Goal: Communication & Community: Ask a question

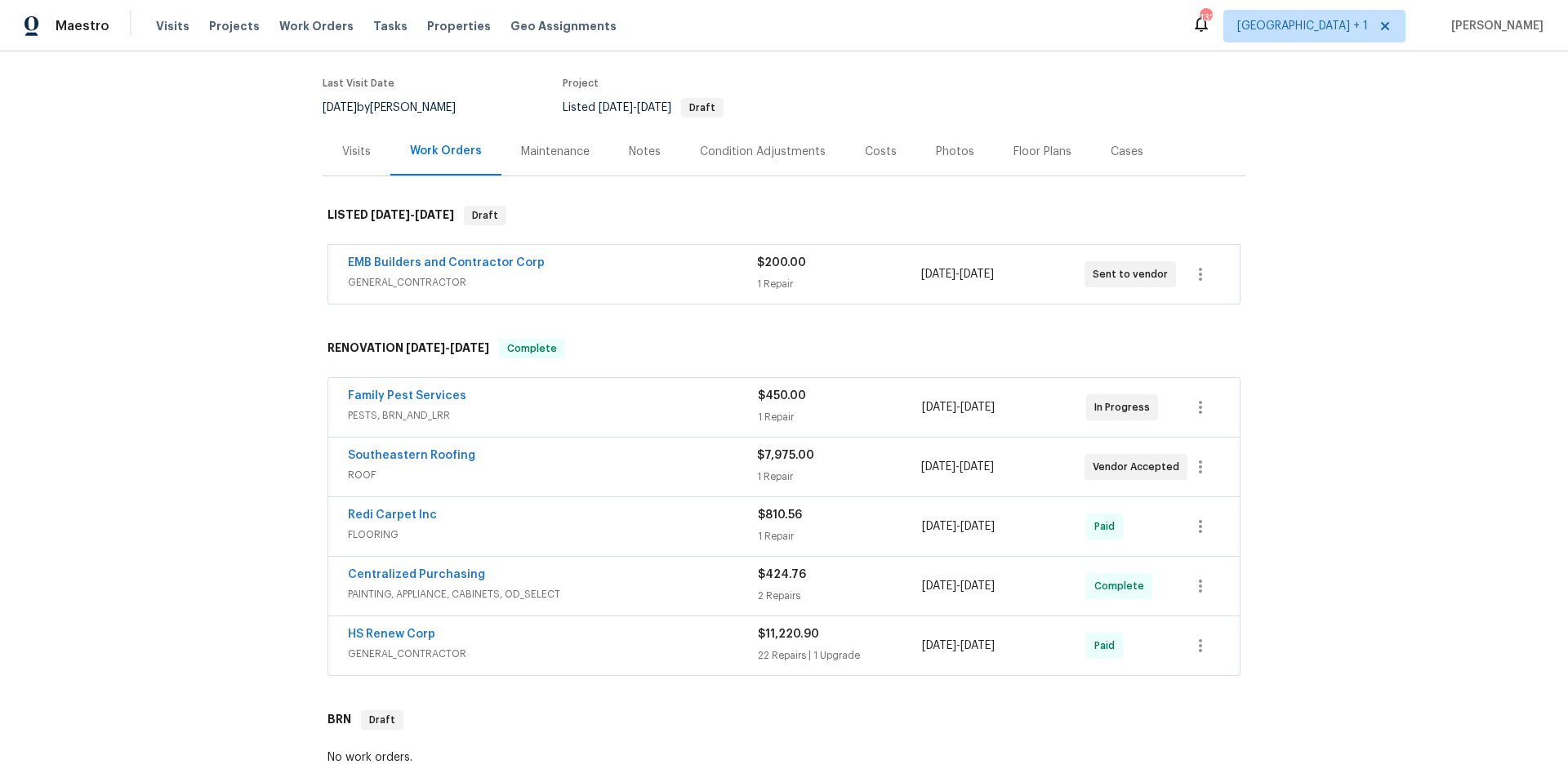
scroll to position [131, 0]
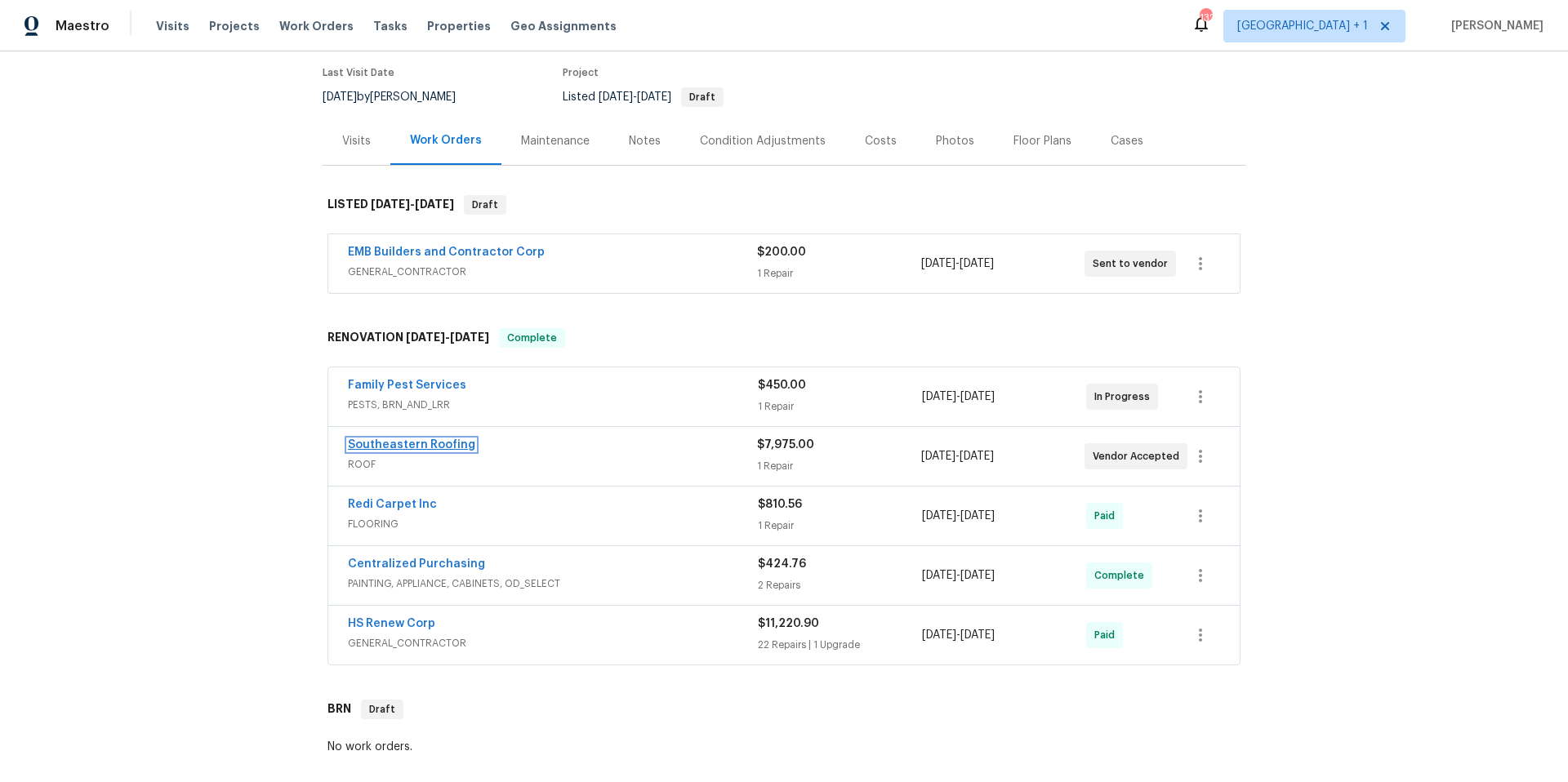
click at [430, 443] on link "Southeastern Roofing" at bounding box center [411, 444] width 127 height 11
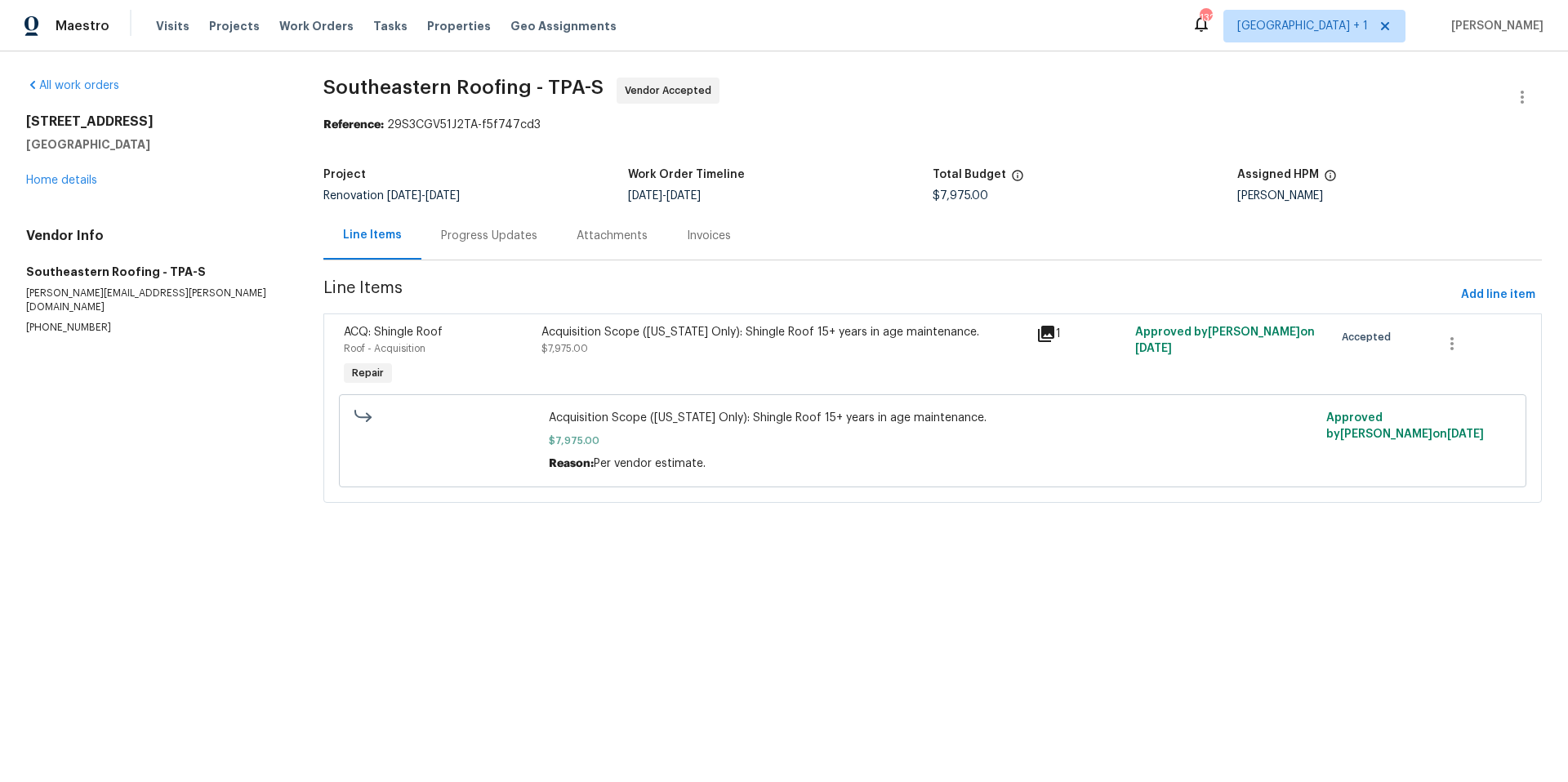
click at [500, 245] on div "Progress Updates" at bounding box center [489, 235] width 136 height 48
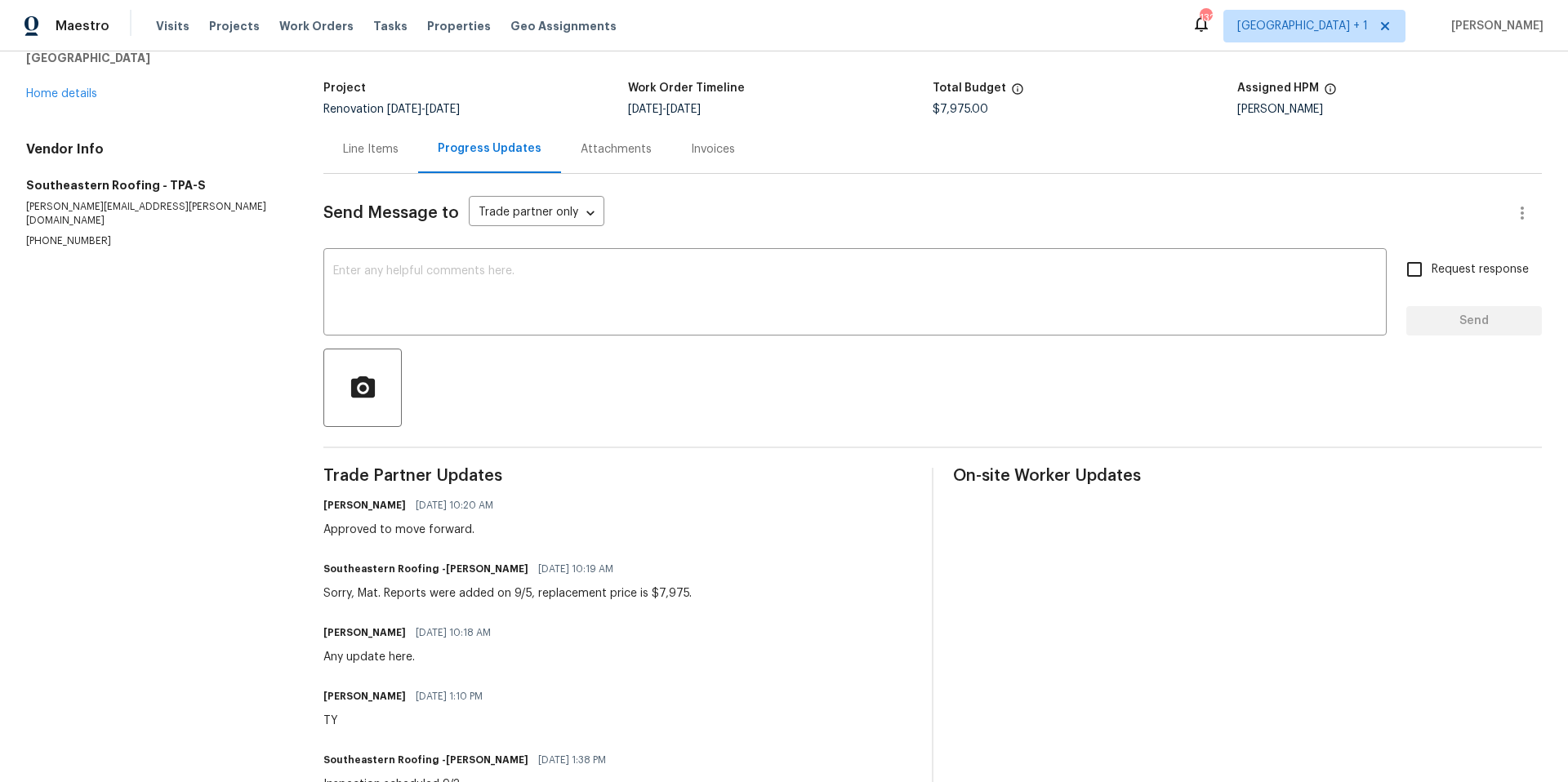
scroll to position [156, 0]
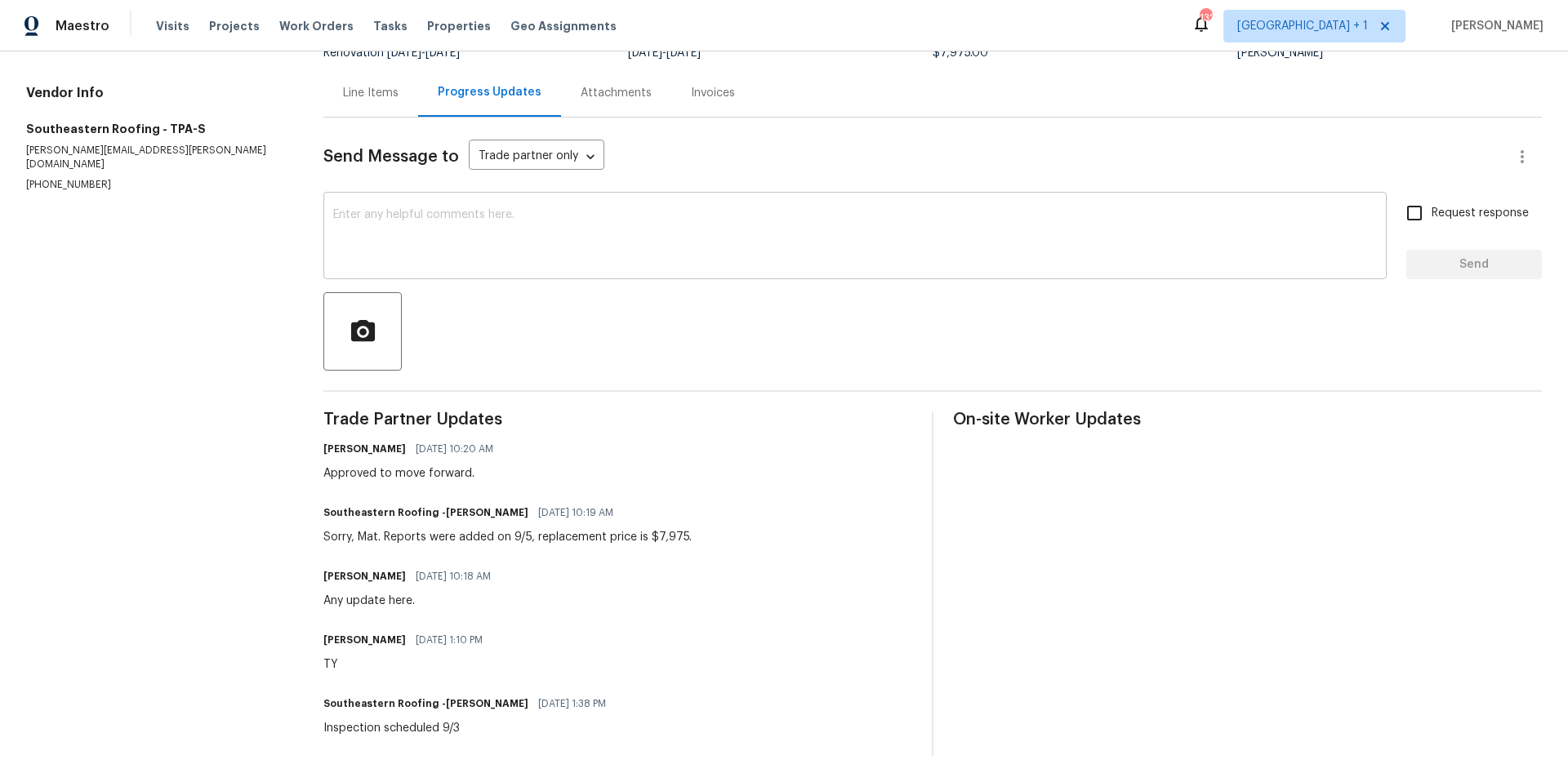
click at [781, 223] on textarea at bounding box center [854, 238] width 1043 height 57
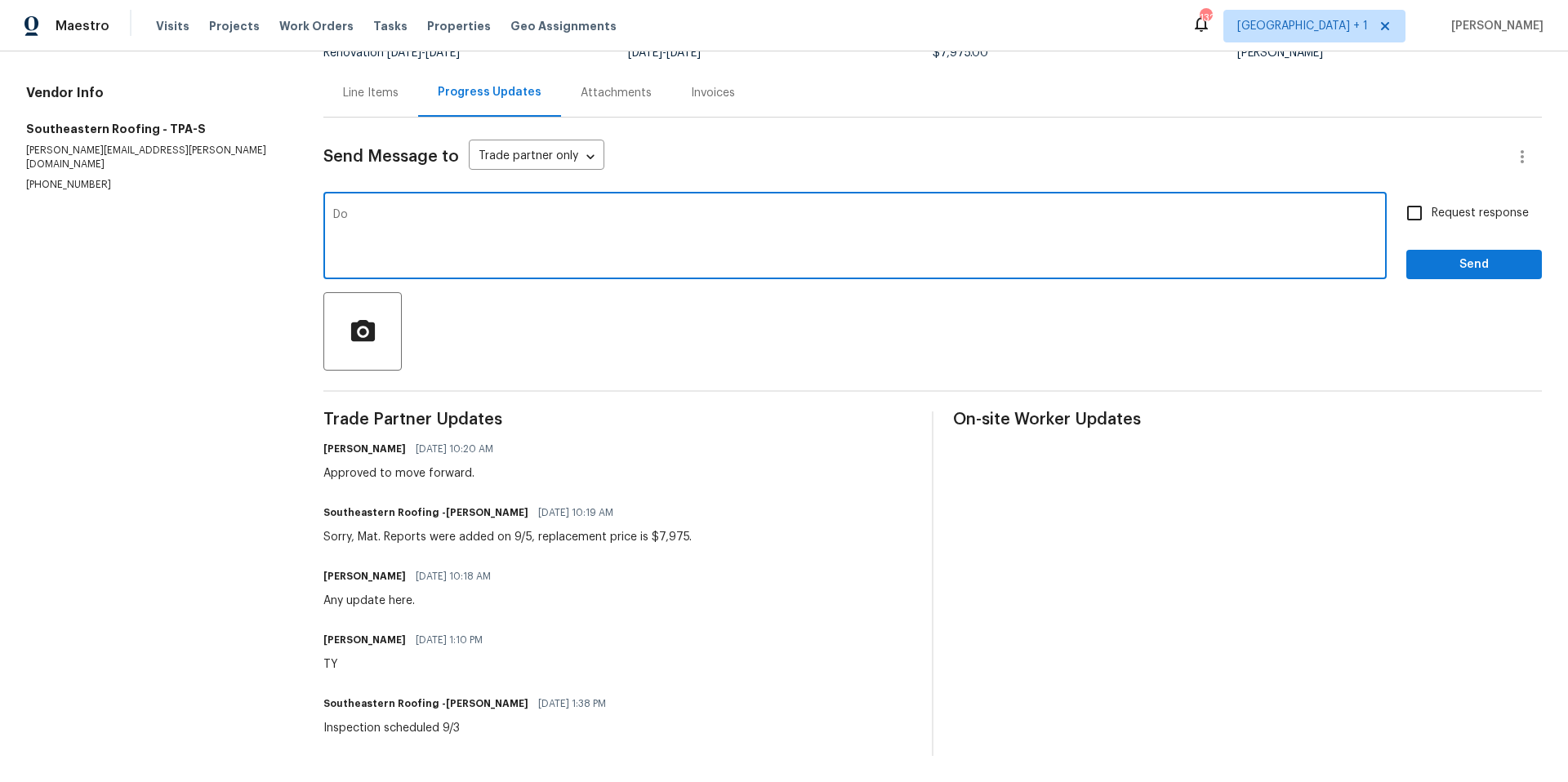
type textarea "D"
type textarea "What is the scheduled install date? The home is now in resale. Thanks"
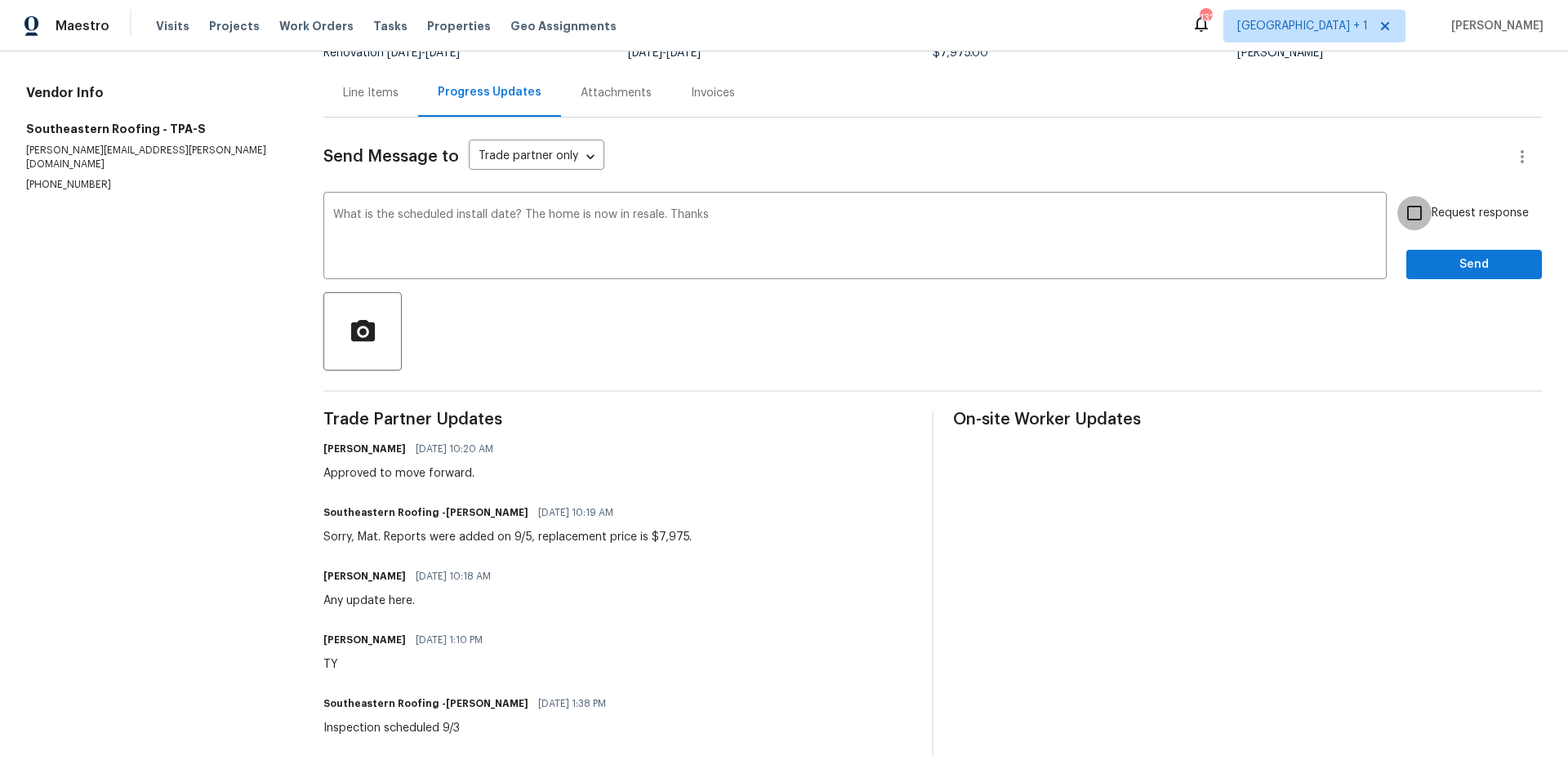
click at [1406, 203] on input "Request response" at bounding box center [1414, 213] width 34 height 34
checkbox input "true"
click at [1451, 255] on span "Send" at bounding box center [1474, 265] width 109 height 21
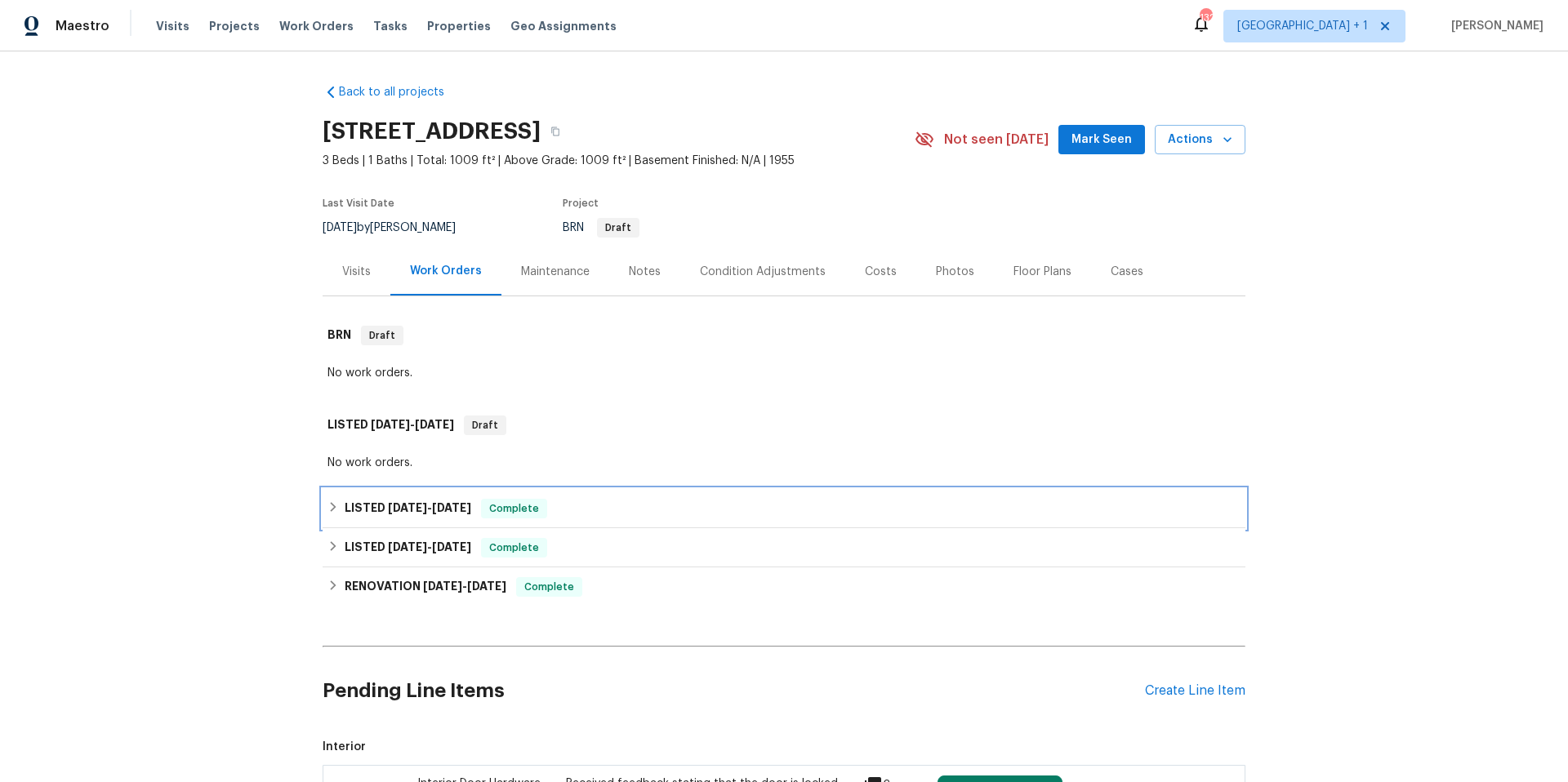
click at [598, 516] on div "LISTED [DATE] - [DATE] Complete" at bounding box center [784, 509] width 913 height 20
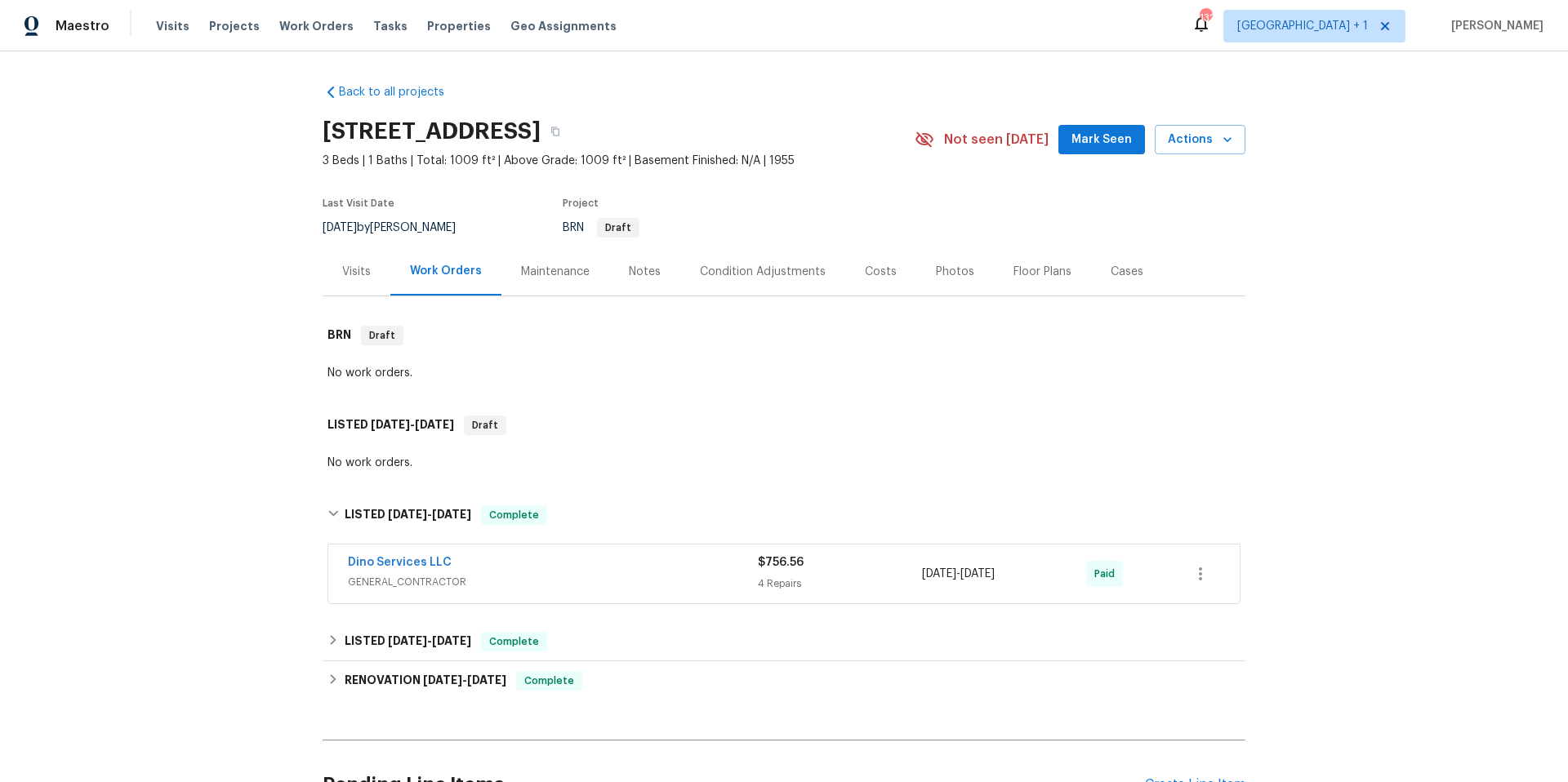
click at [639, 574] on span "GENERAL_CONTRACTOR" at bounding box center [553, 582] width 410 height 16
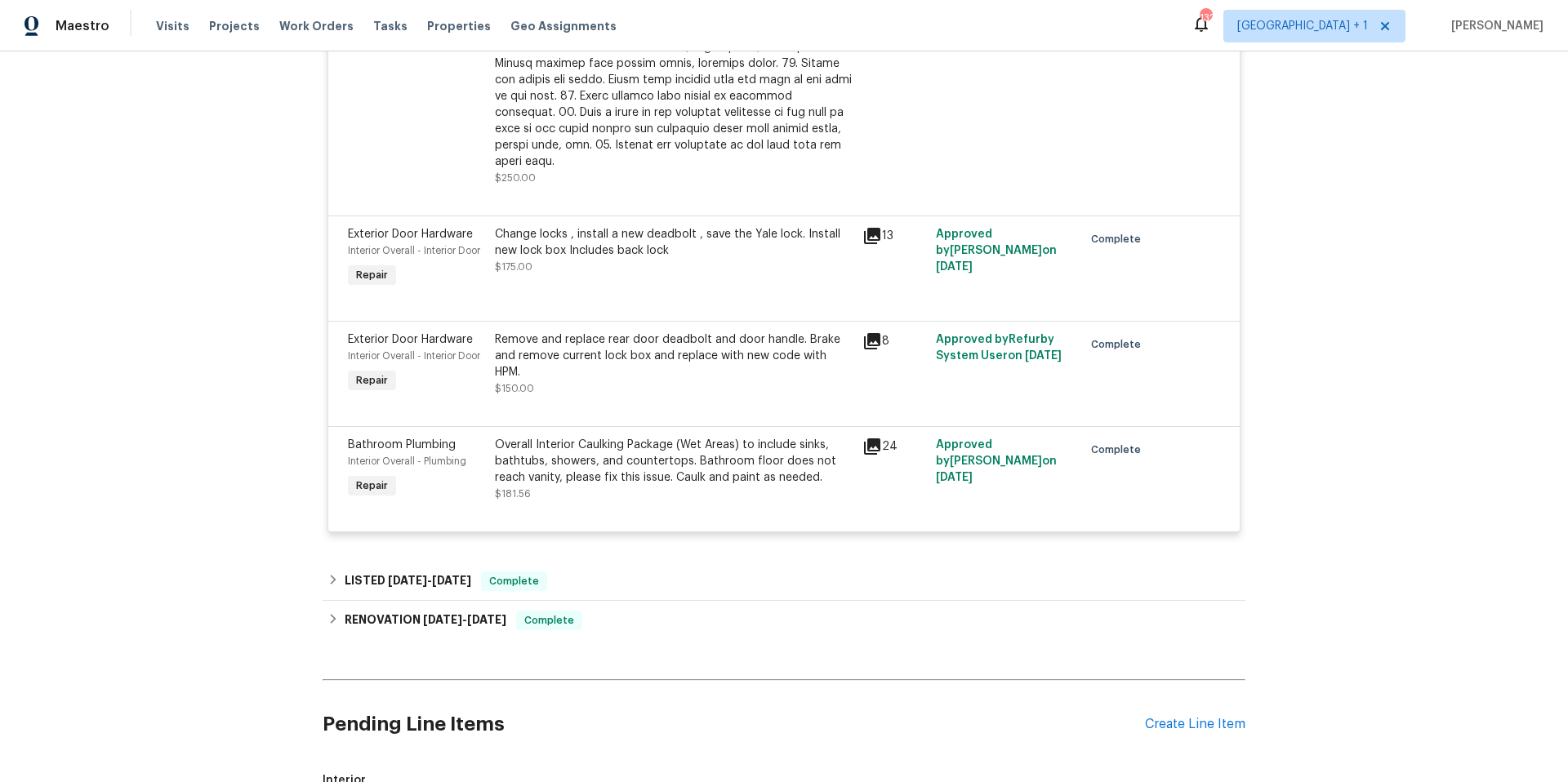
scroll to position [908, 0]
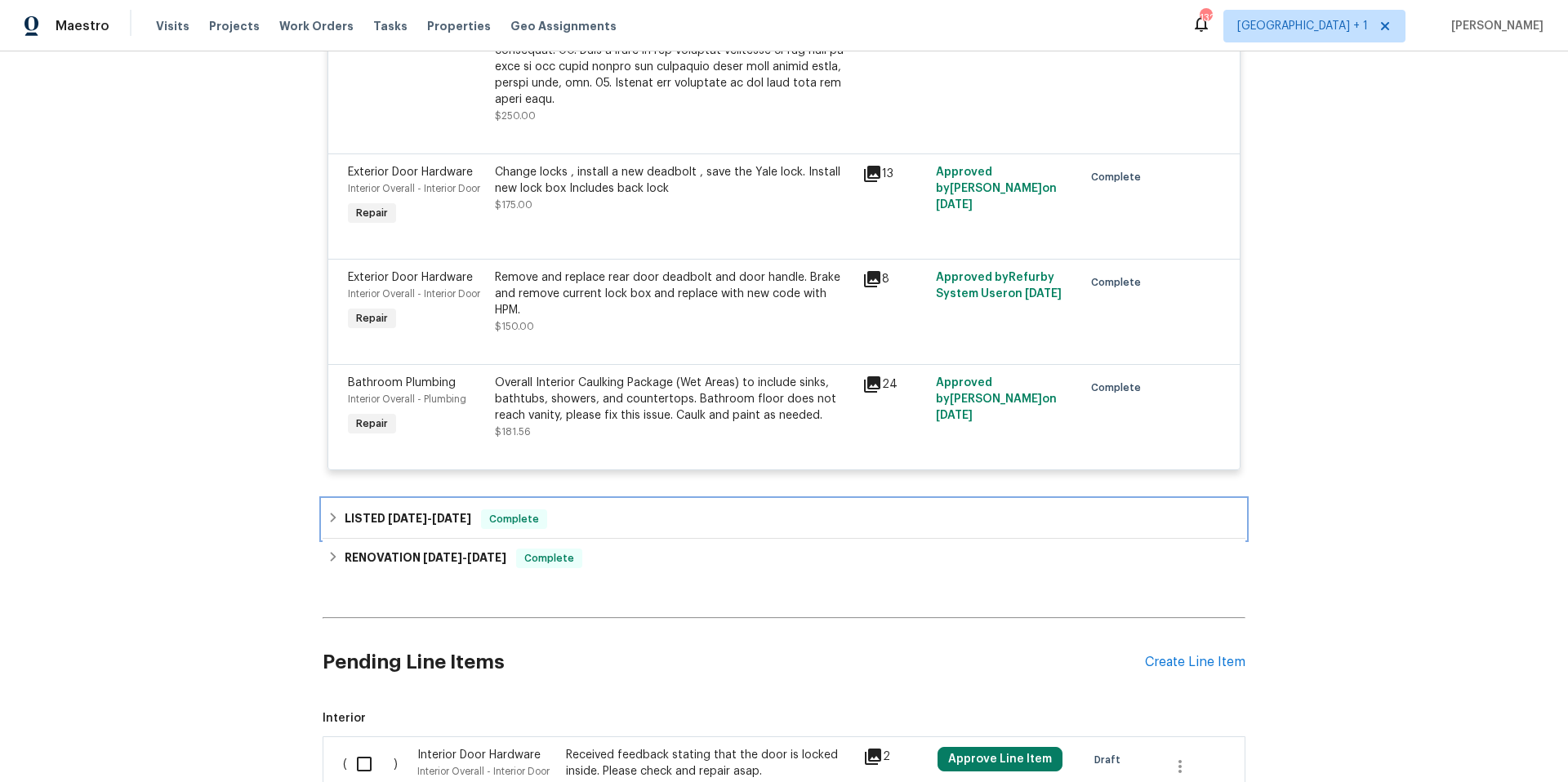
click at [671, 512] on div "LISTED [DATE] - [DATE] Complete" at bounding box center [784, 519] width 913 height 20
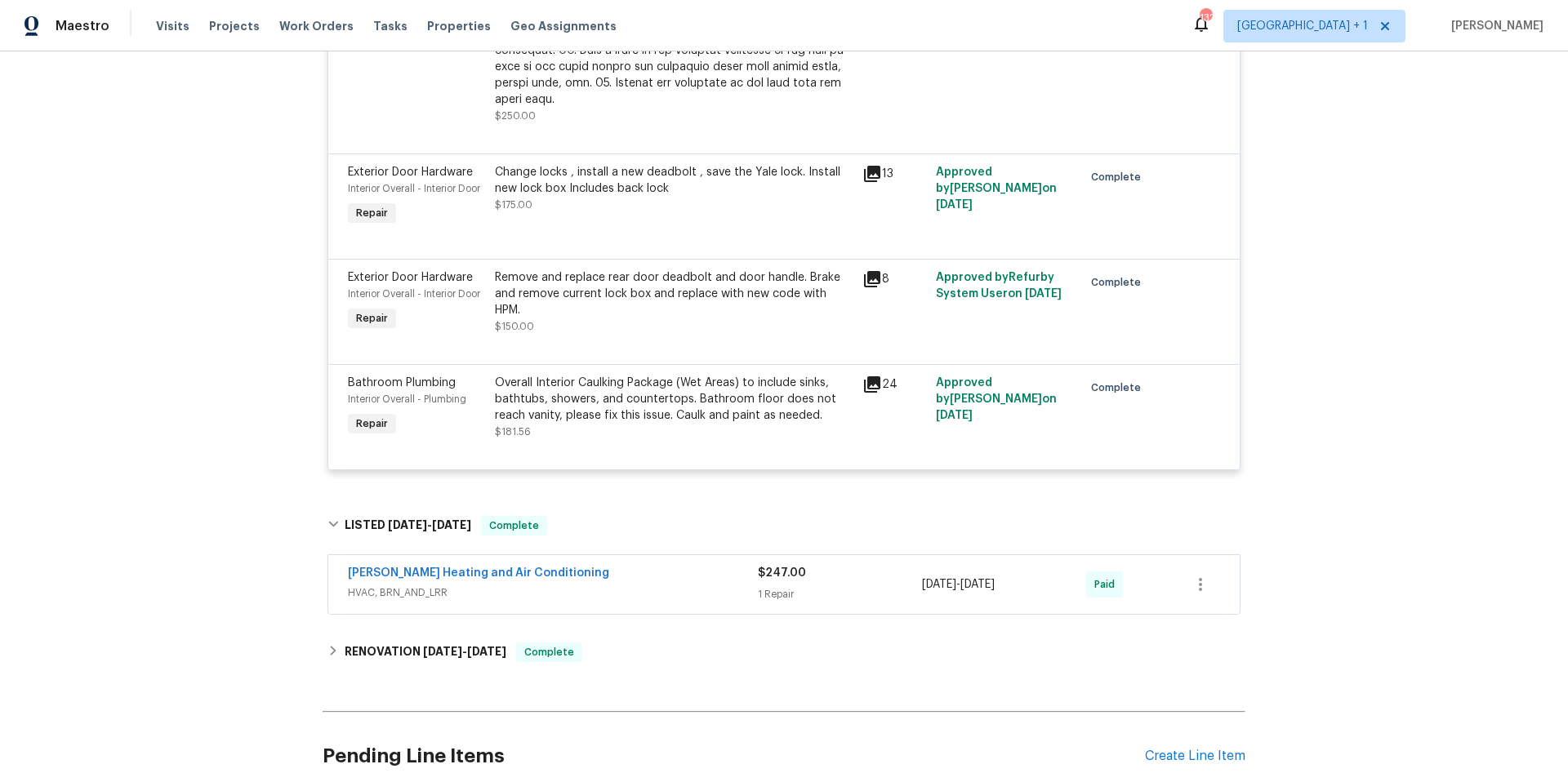
click at [696, 565] on div "[PERSON_NAME] Heating and Air Conditioning" at bounding box center [553, 574] width 410 height 20
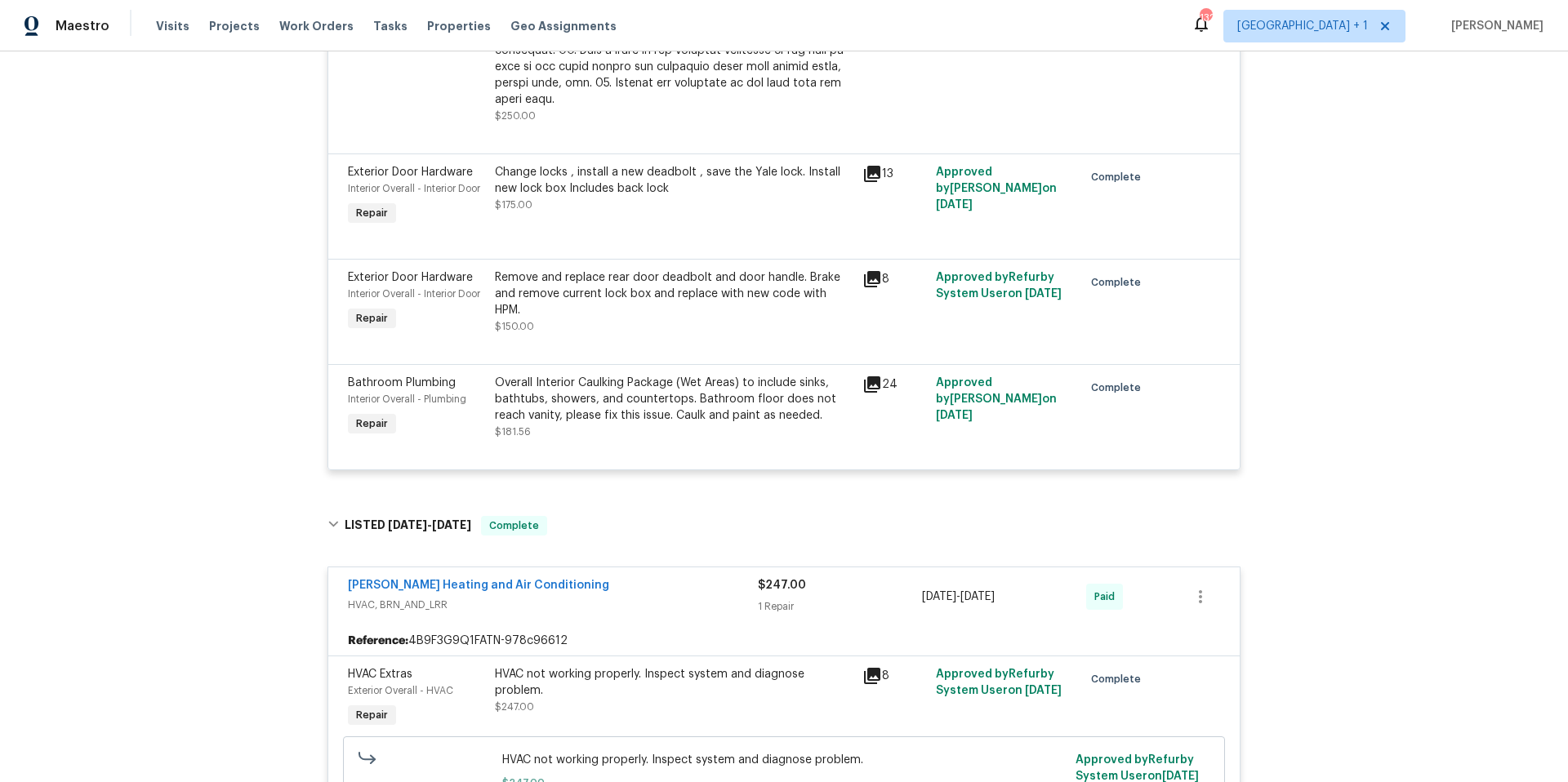
scroll to position [1411, 0]
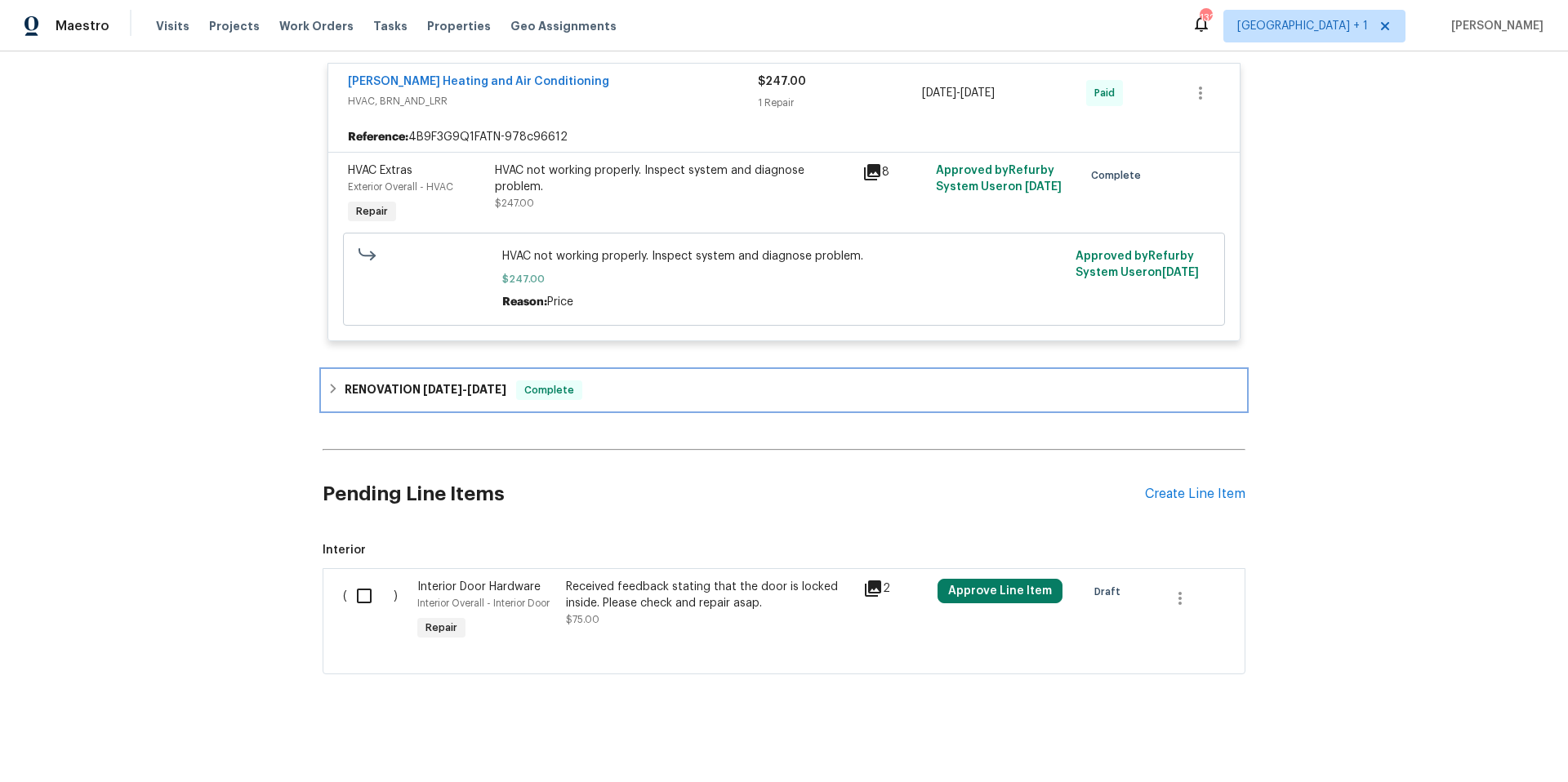
click at [692, 380] on div "RENOVATION [DATE] - [DATE] Complete" at bounding box center [784, 390] width 913 height 20
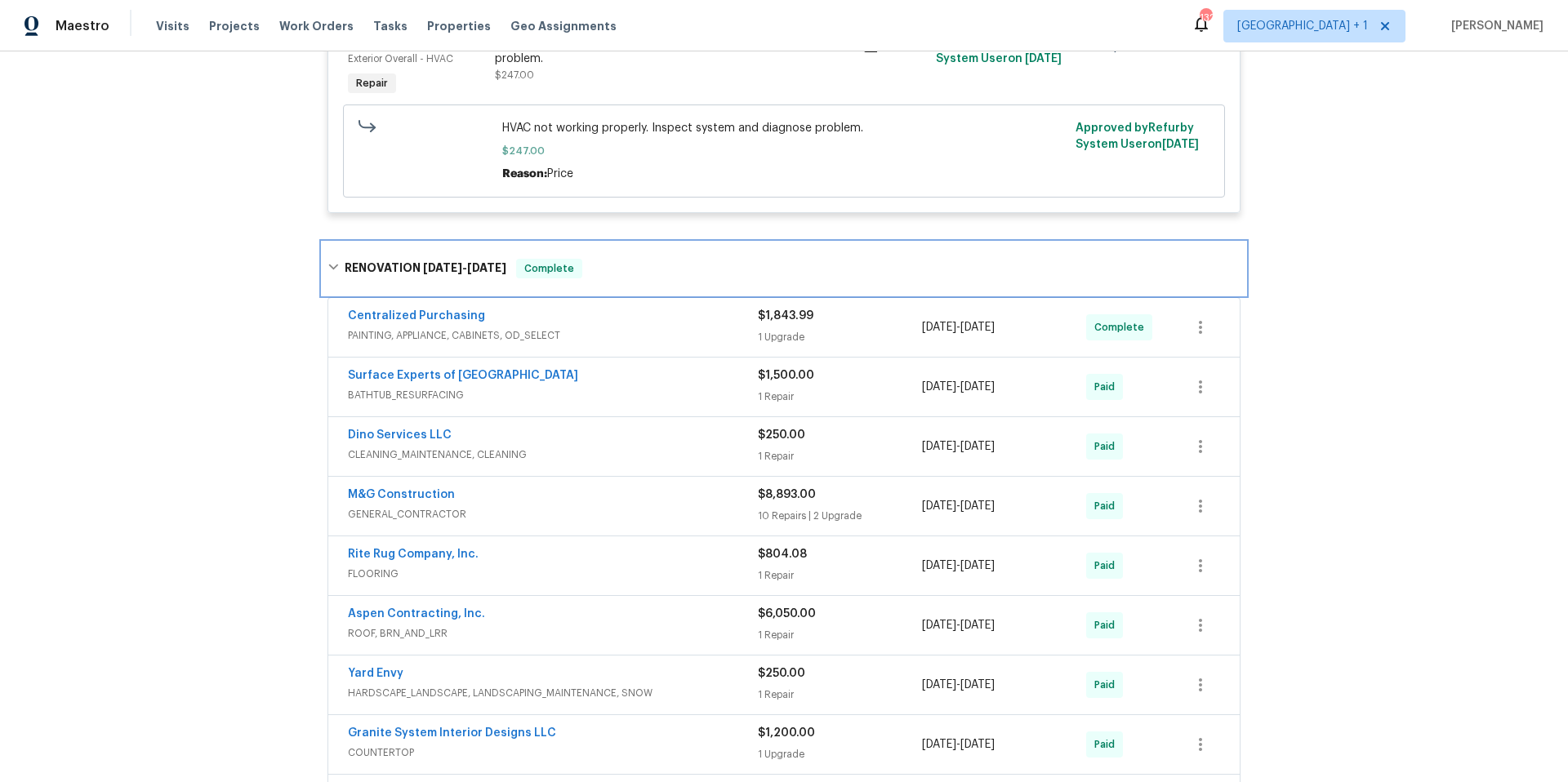
scroll to position [1540, 0]
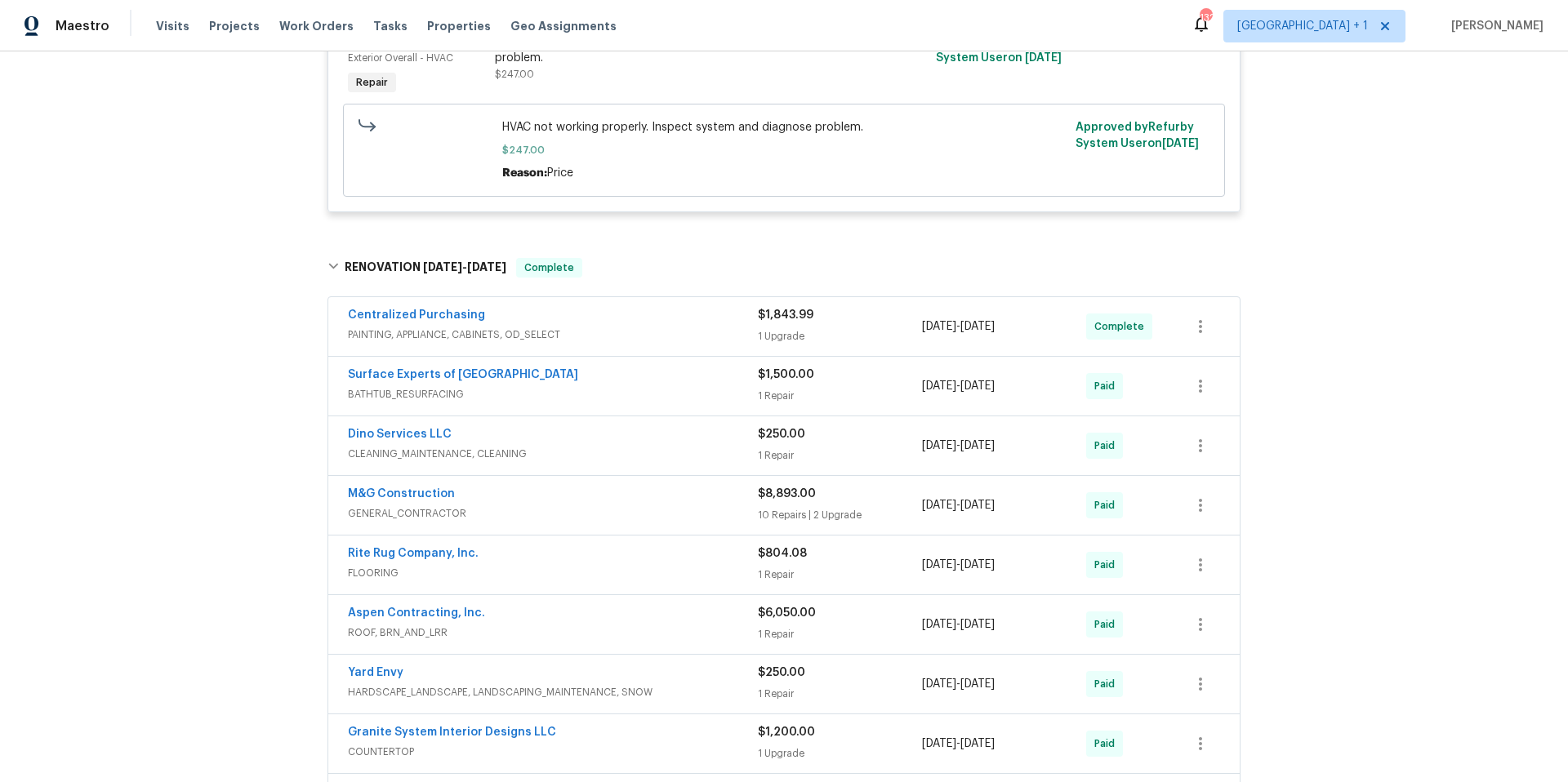
click at [653, 429] on div "Dino Services LLC" at bounding box center [553, 436] width 410 height 20
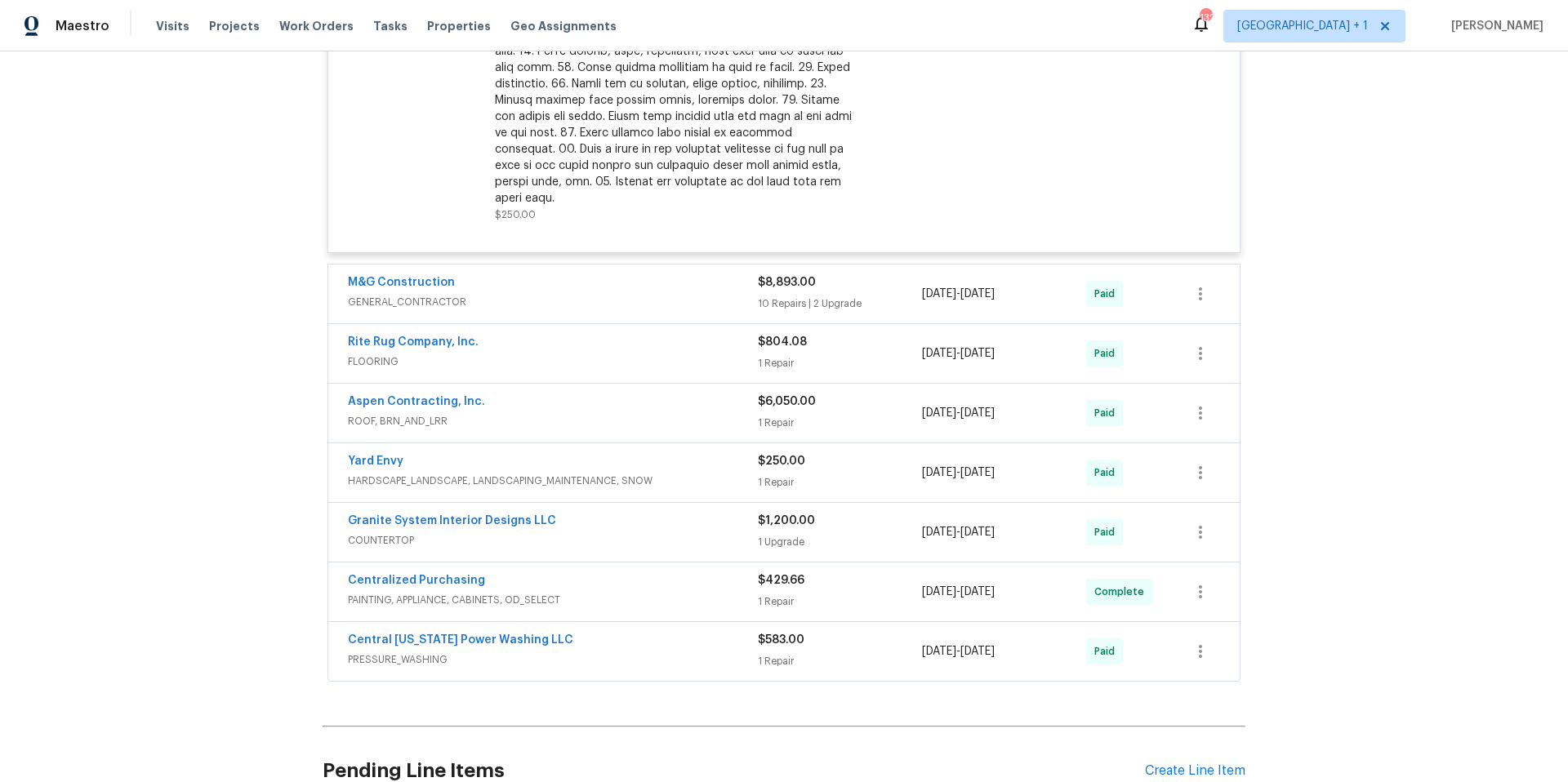
scroll to position [2228, 0]
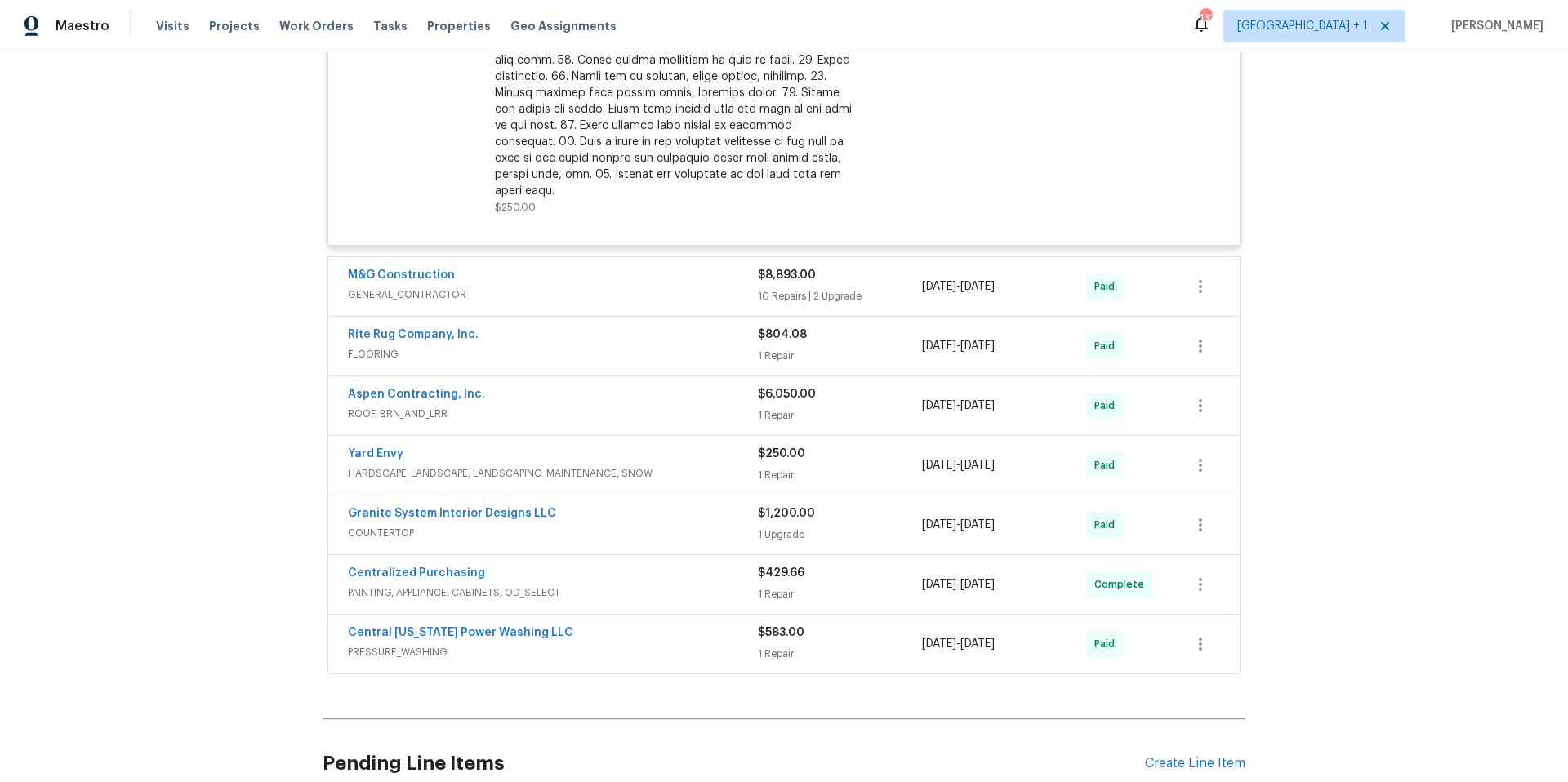
click at [671, 286] on span "GENERAL_CONTRACTOR" at bounding box center [553, 294] width 410 height 16
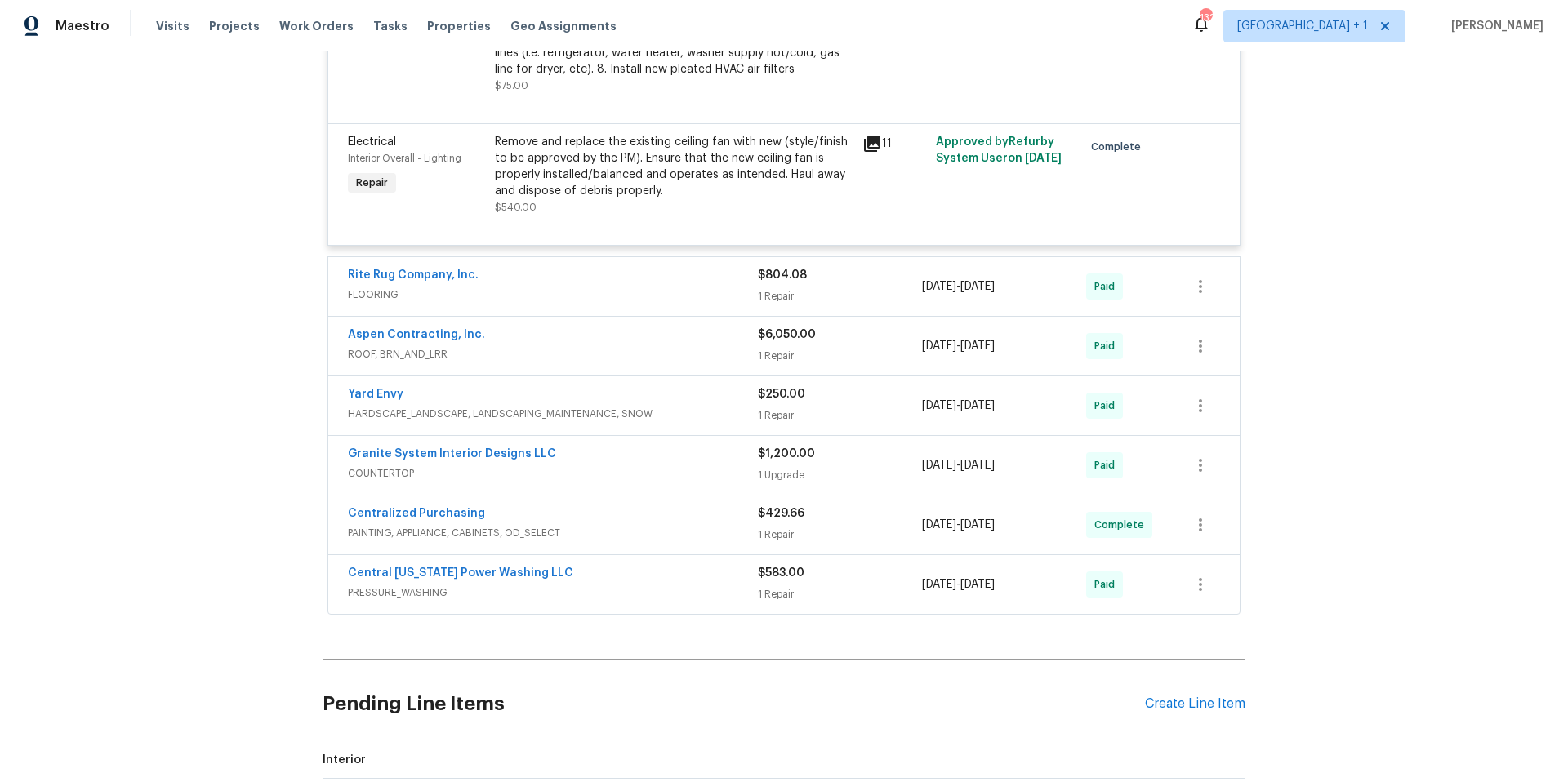
scroll to position [4227, 0]
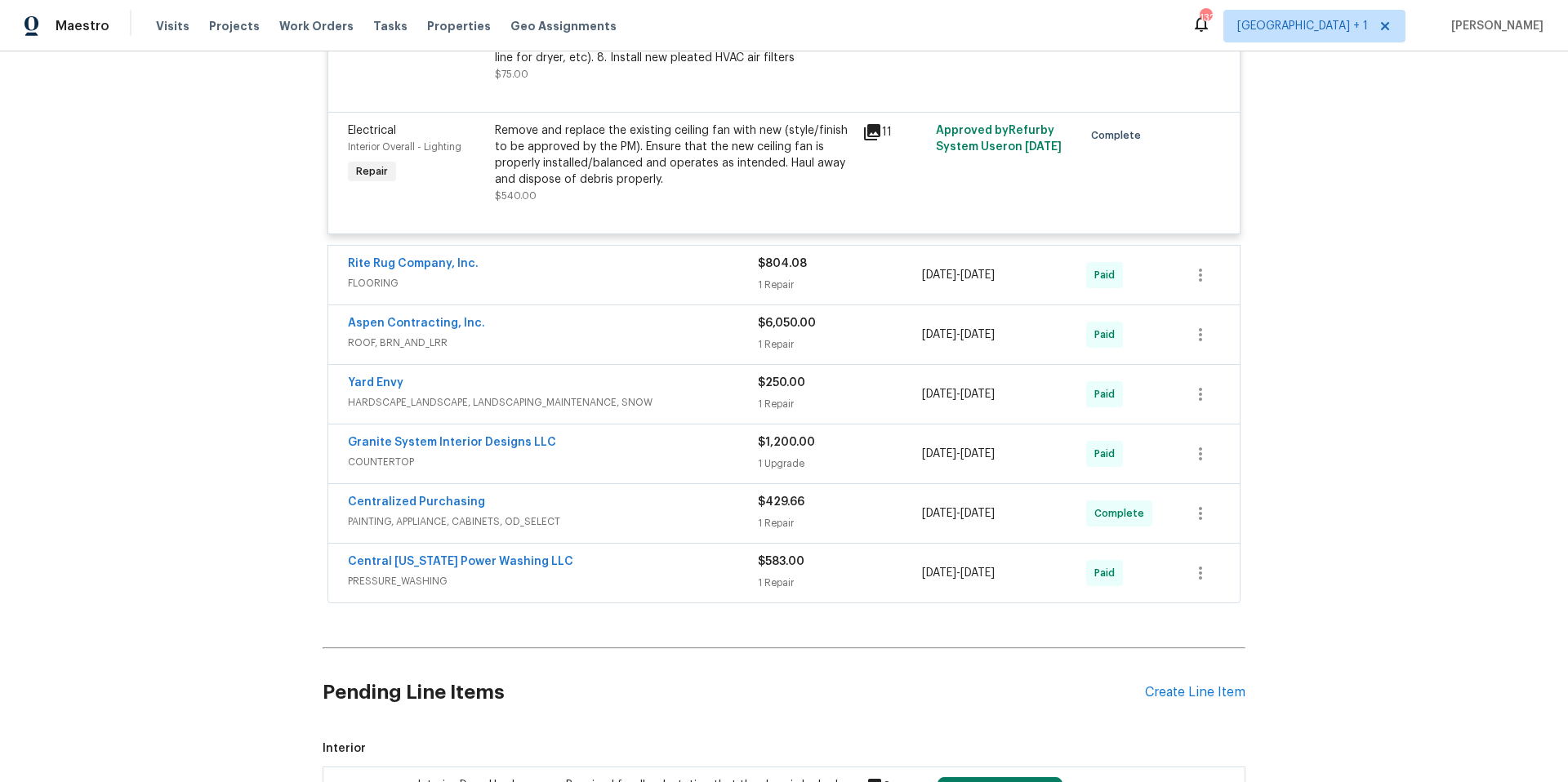
click at [624, 554] on div "Central [US_STATE] Power Washing LLC" at bounding box center [553, 563] width 410 height 20
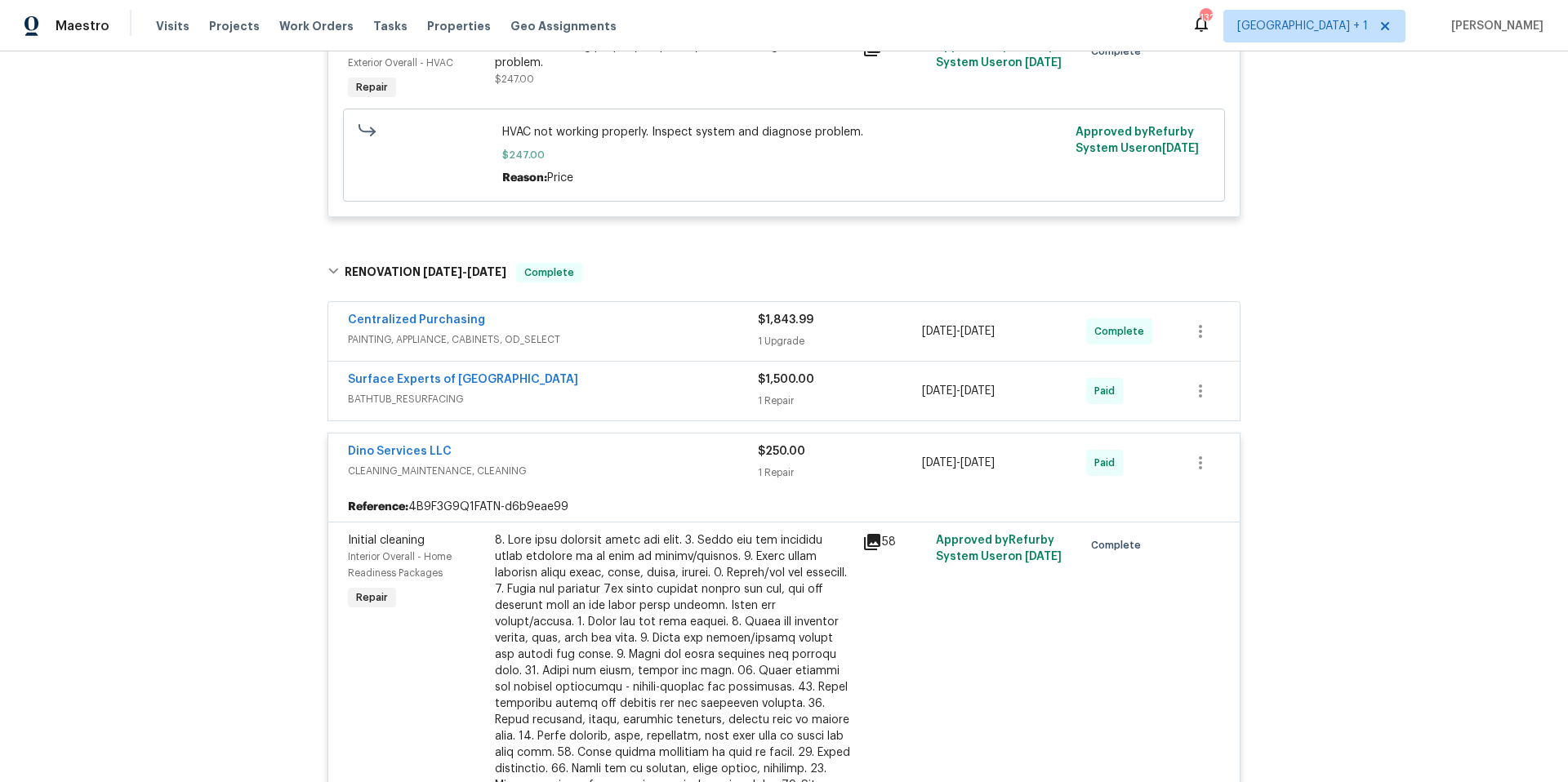
scroll to position [1214, 0]
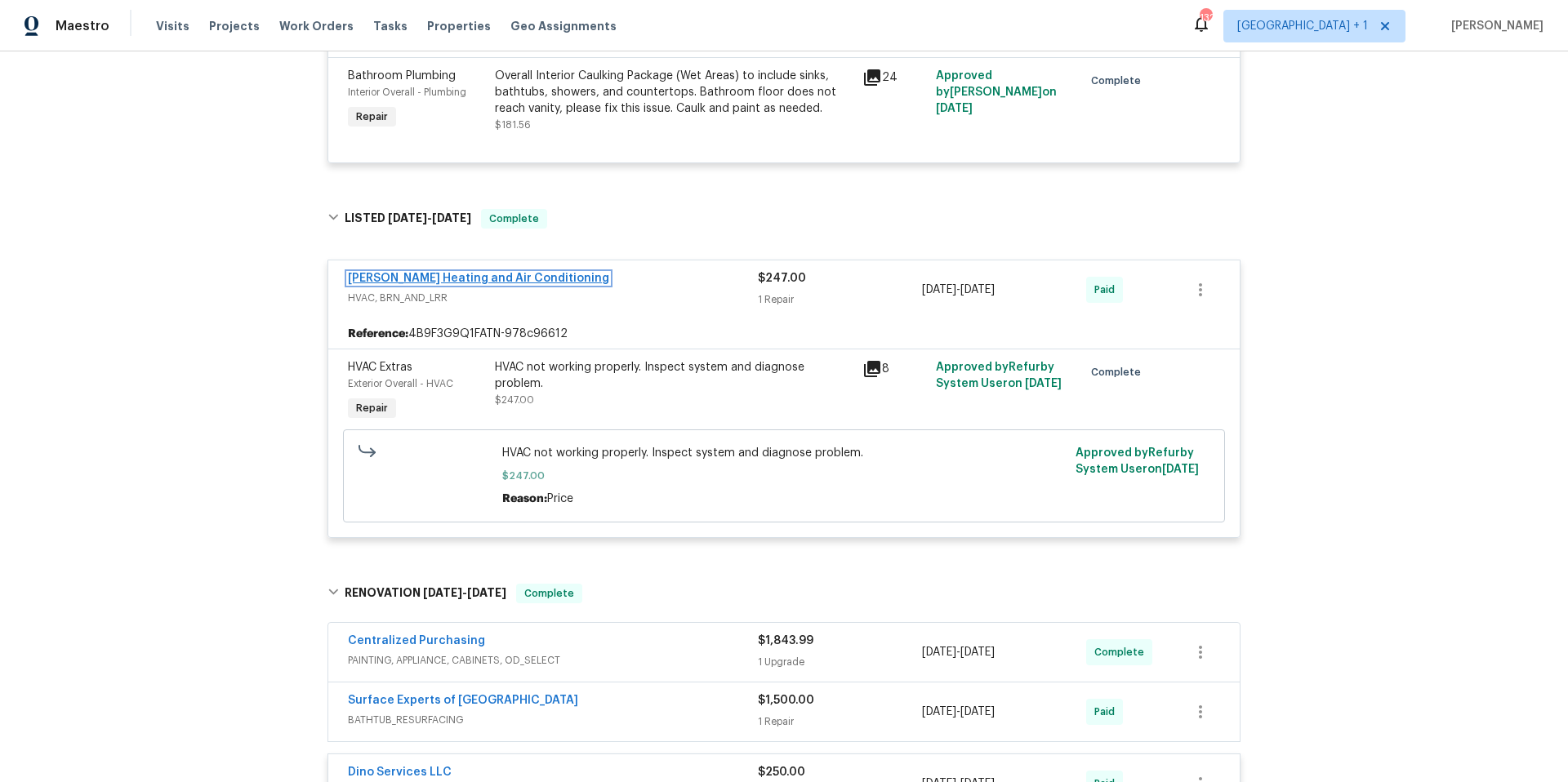
click at [471, 273] on link "[PERSON_NAME] Heating and Air Conditioning" at bounding box center [479, 278] width 261 height 11
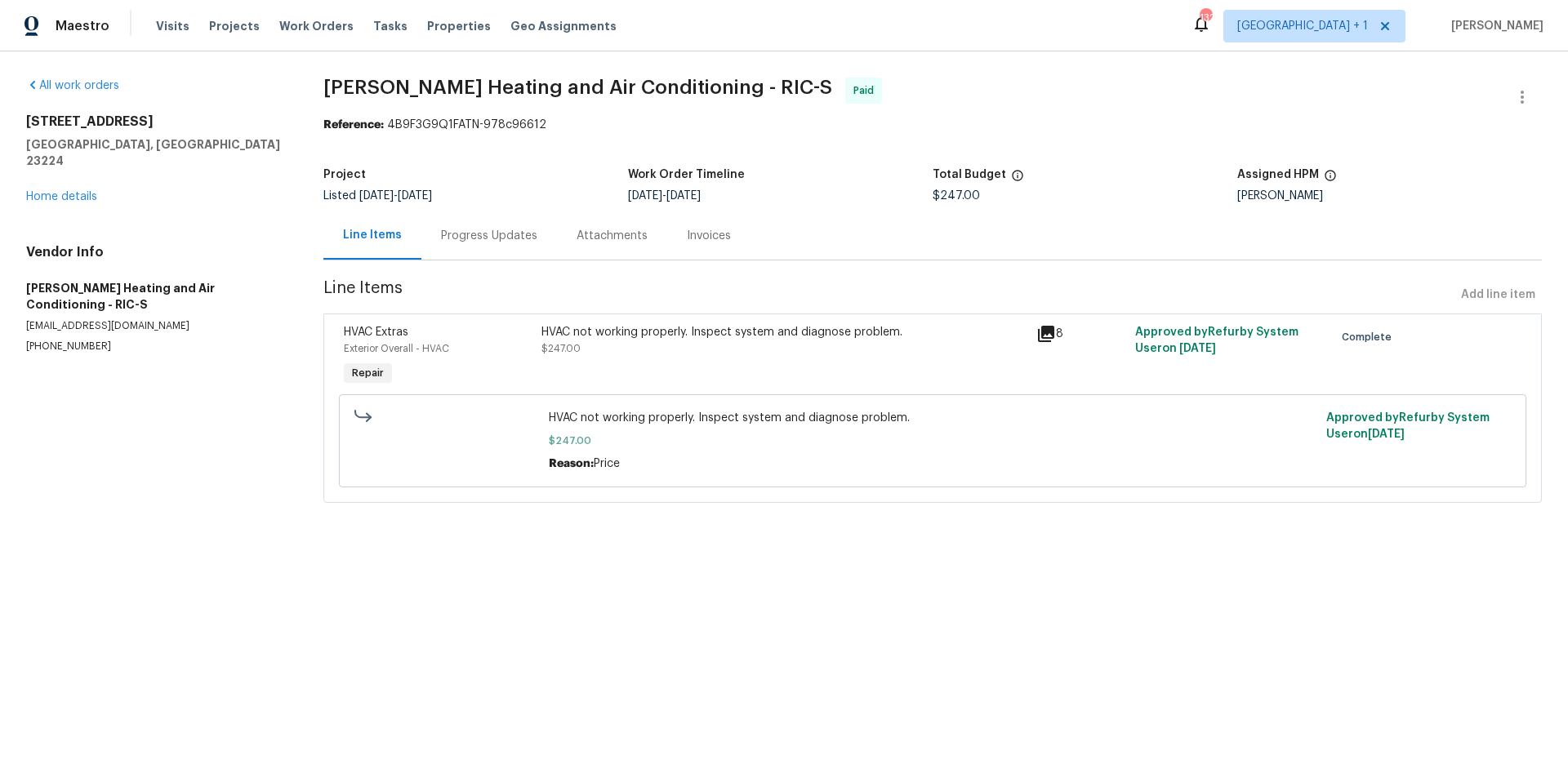
click at [520, 238] on div "Progress Updates" at bounding box center [489, 236] width 97 height 16
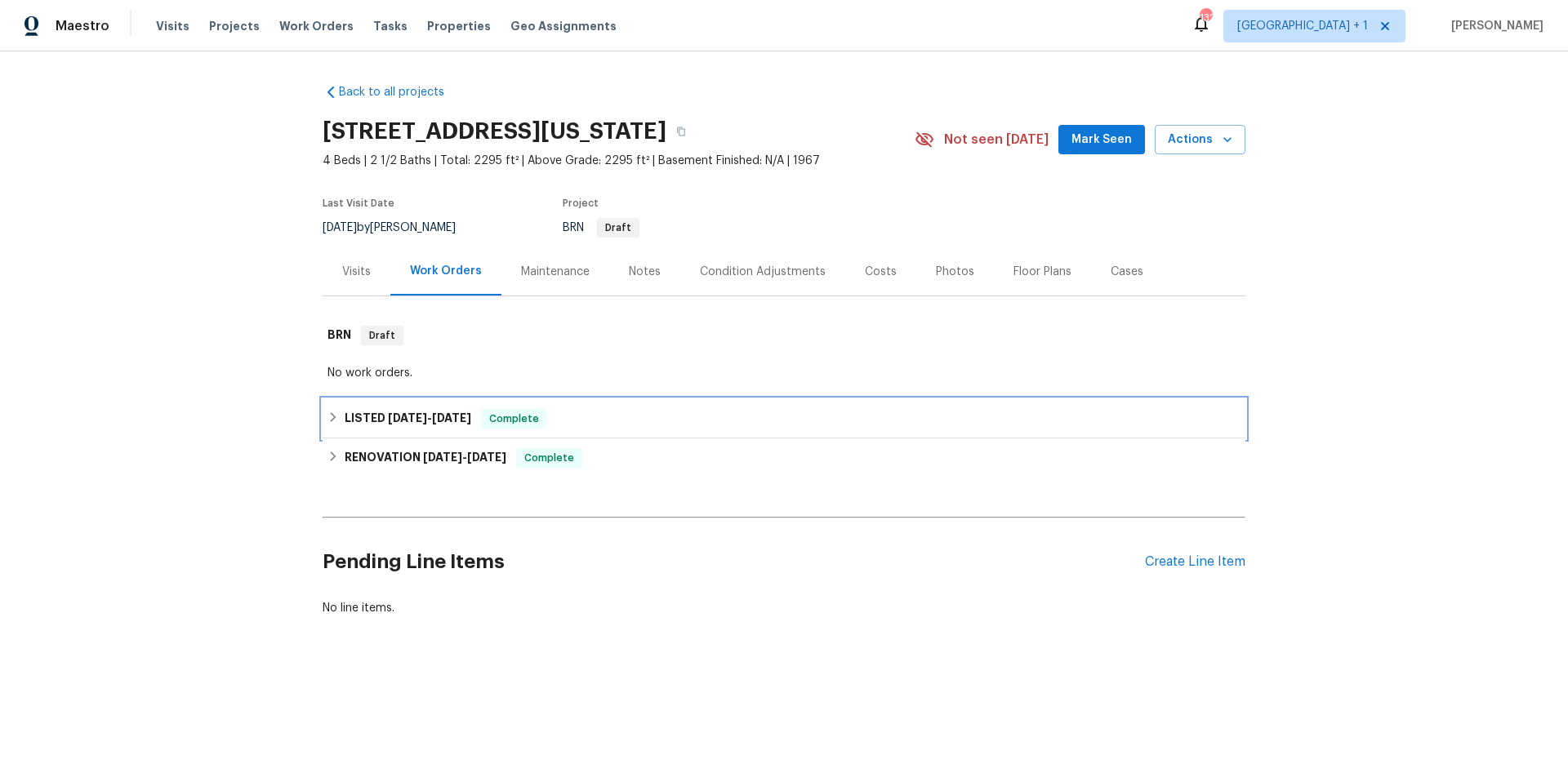
click at [612, 415] on div "LISTED 9/16/25 - 9/17/25 Complete" at bounding box center [784, 419] width 913 height 20
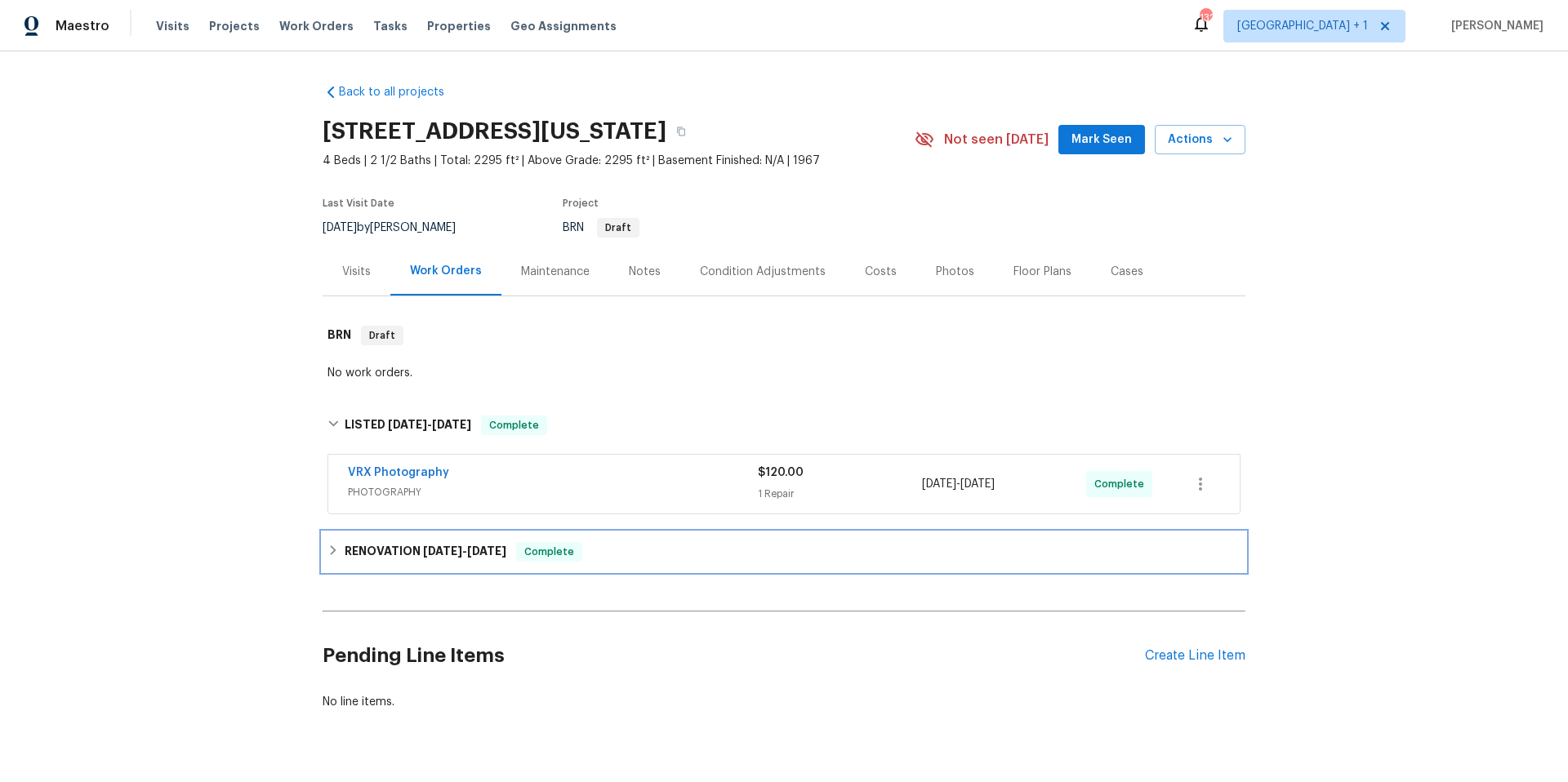
click at [637, 552] on div "RENOVATION 7/9/25 - 9/8/25 Complete" at bounding box center [784, 551] width 913 height 20
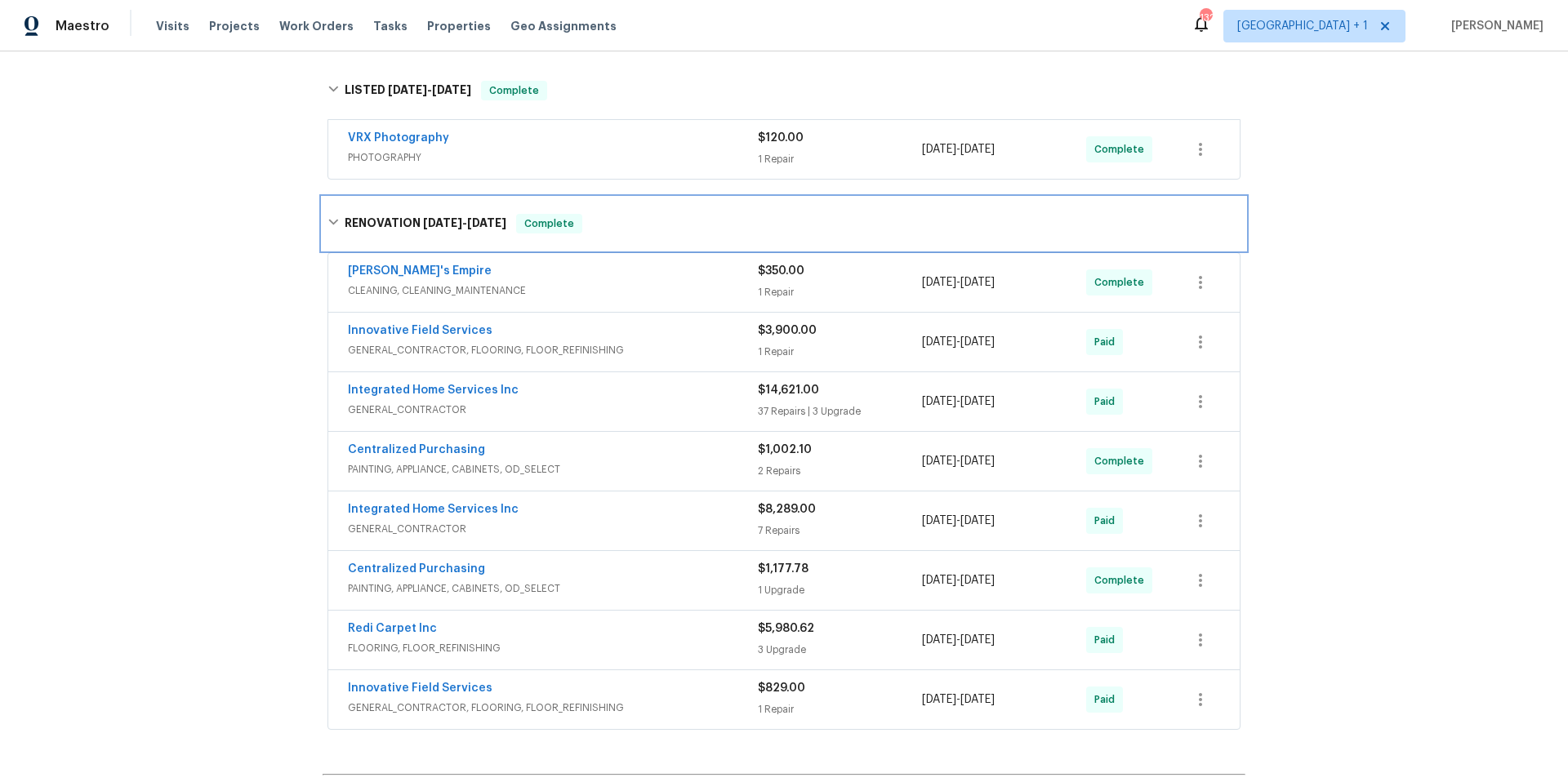
scroll to position [395, 0]
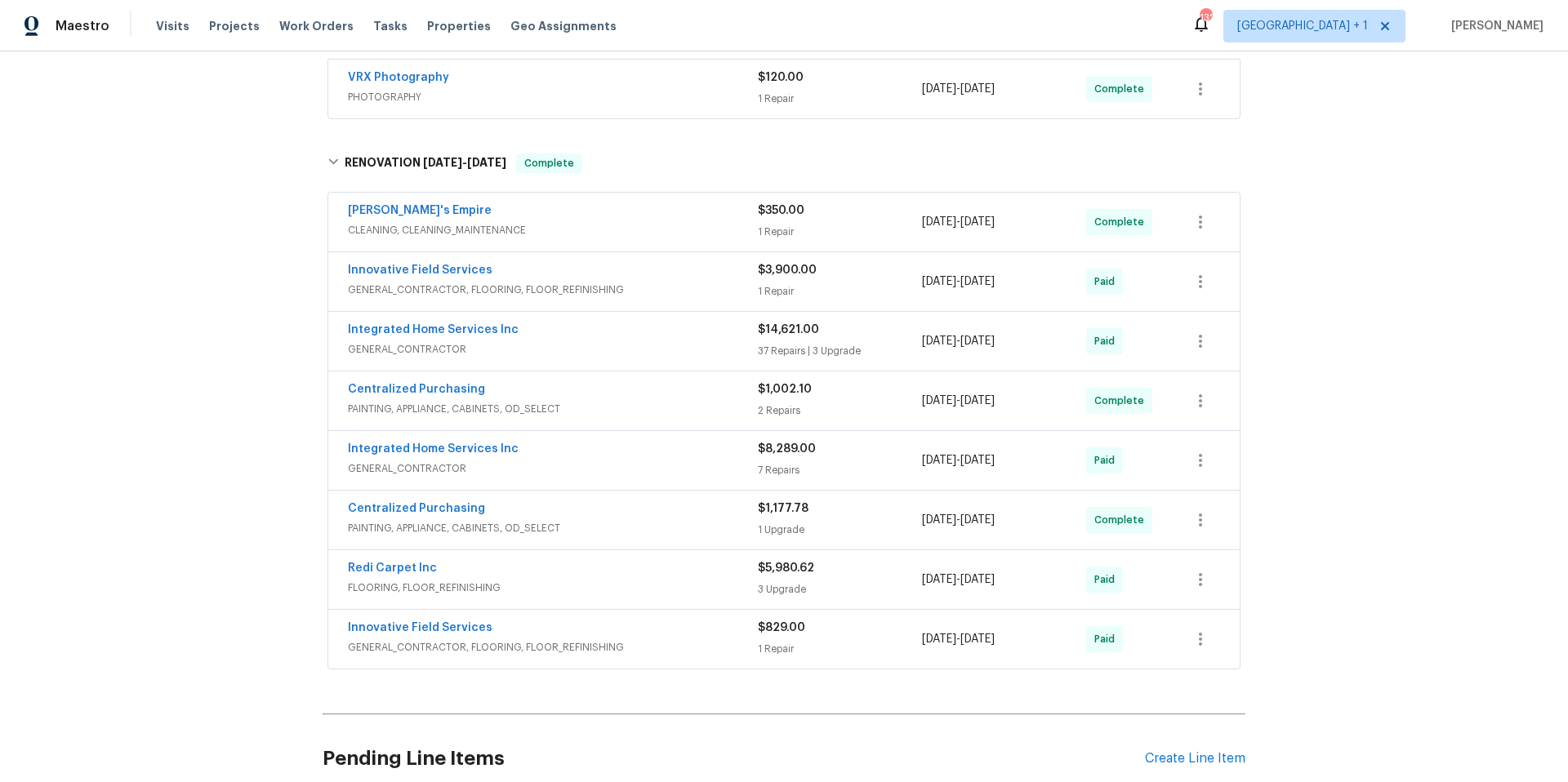
click at [640, 285] on span "GENERAL_CONTRACTOR, FLOORING, FLOOR_REFINISHING" at bounding box center [553, 290] width 410 height 16
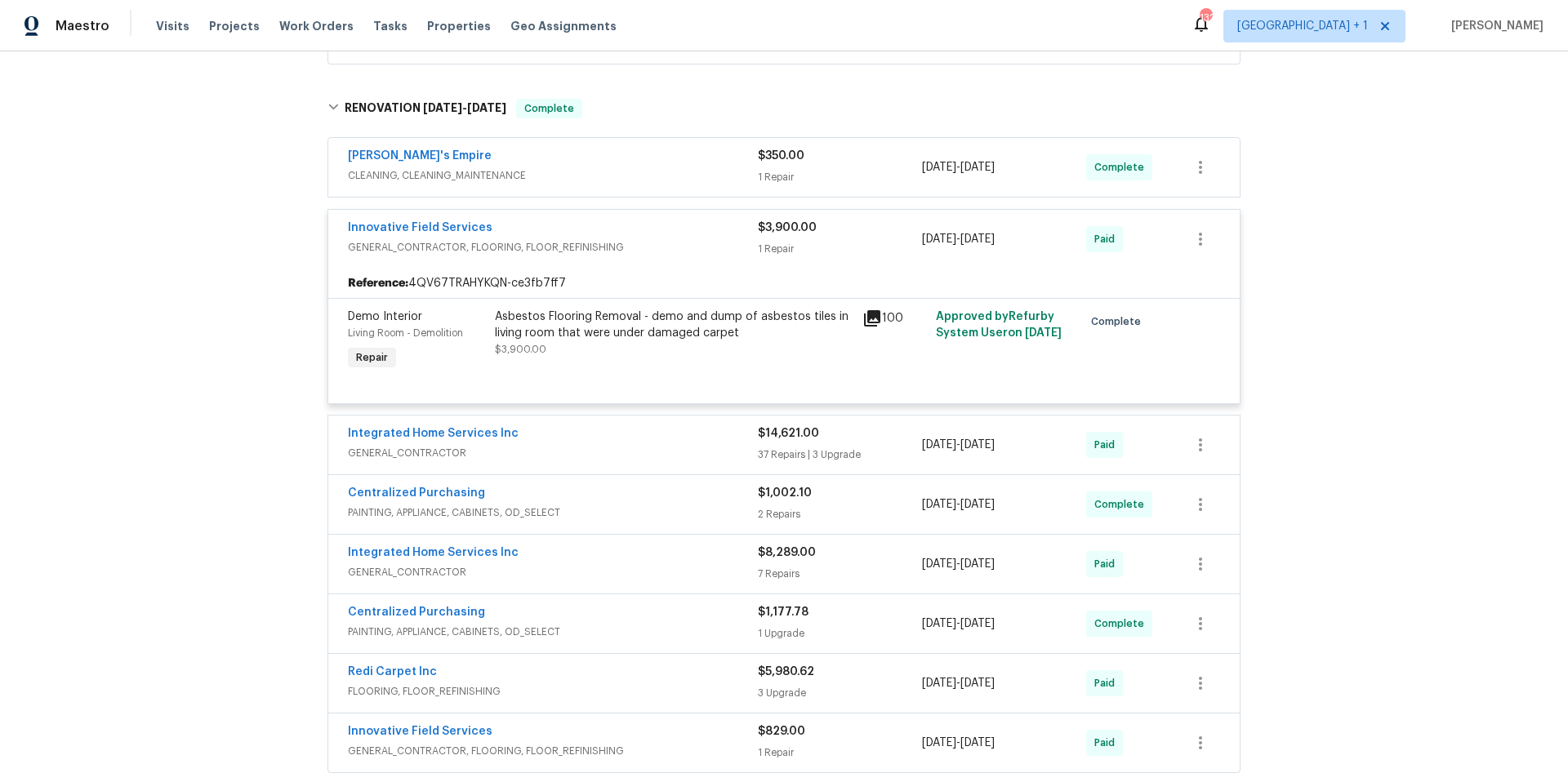
scroll to position [519, 0]
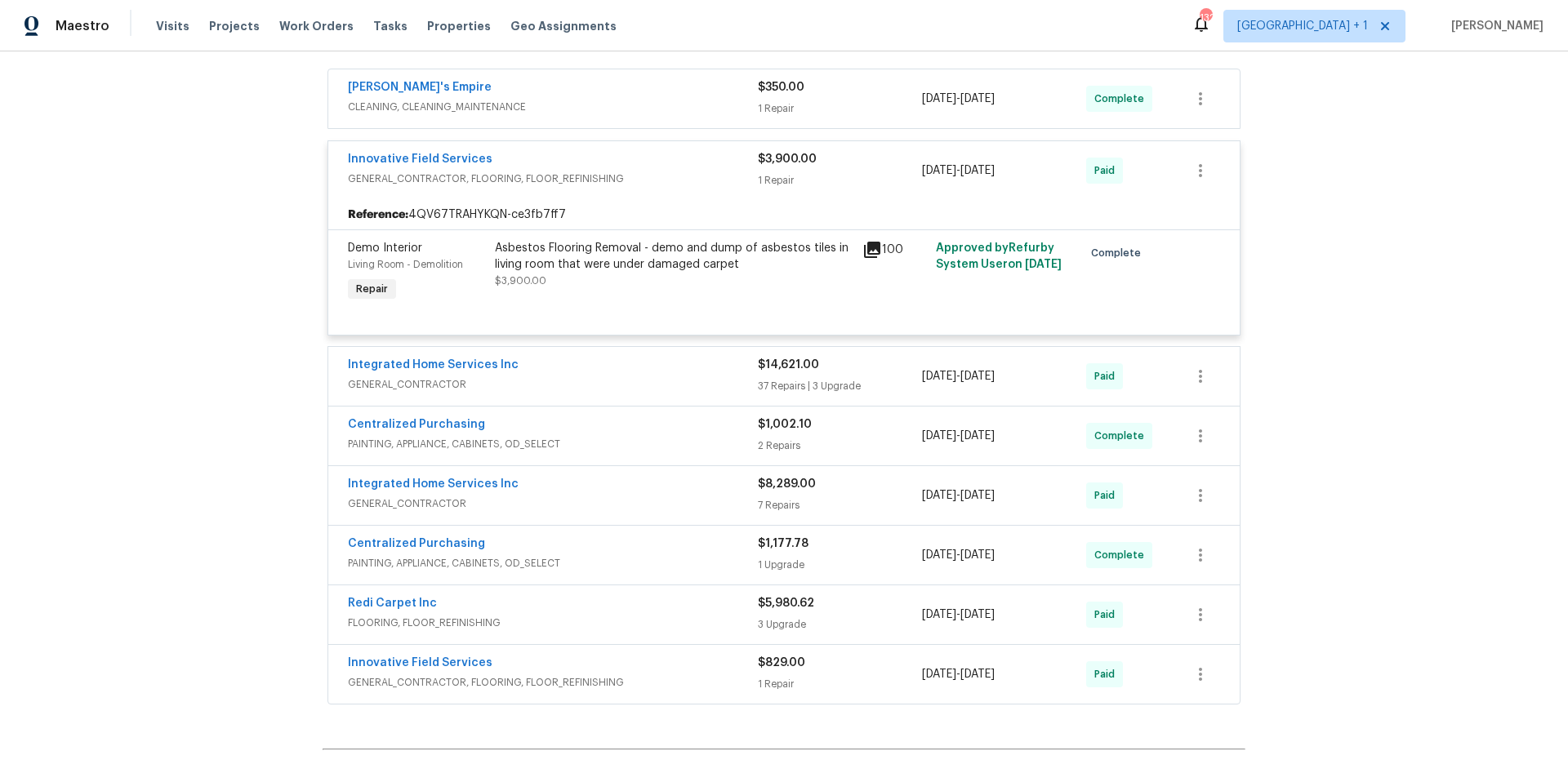
click at [683, 679] on span "GENERAL_CONTRACTOR, FLOORING, FLOOR_REFINISHING" at bounding box center [553, 682] width 410 height 16
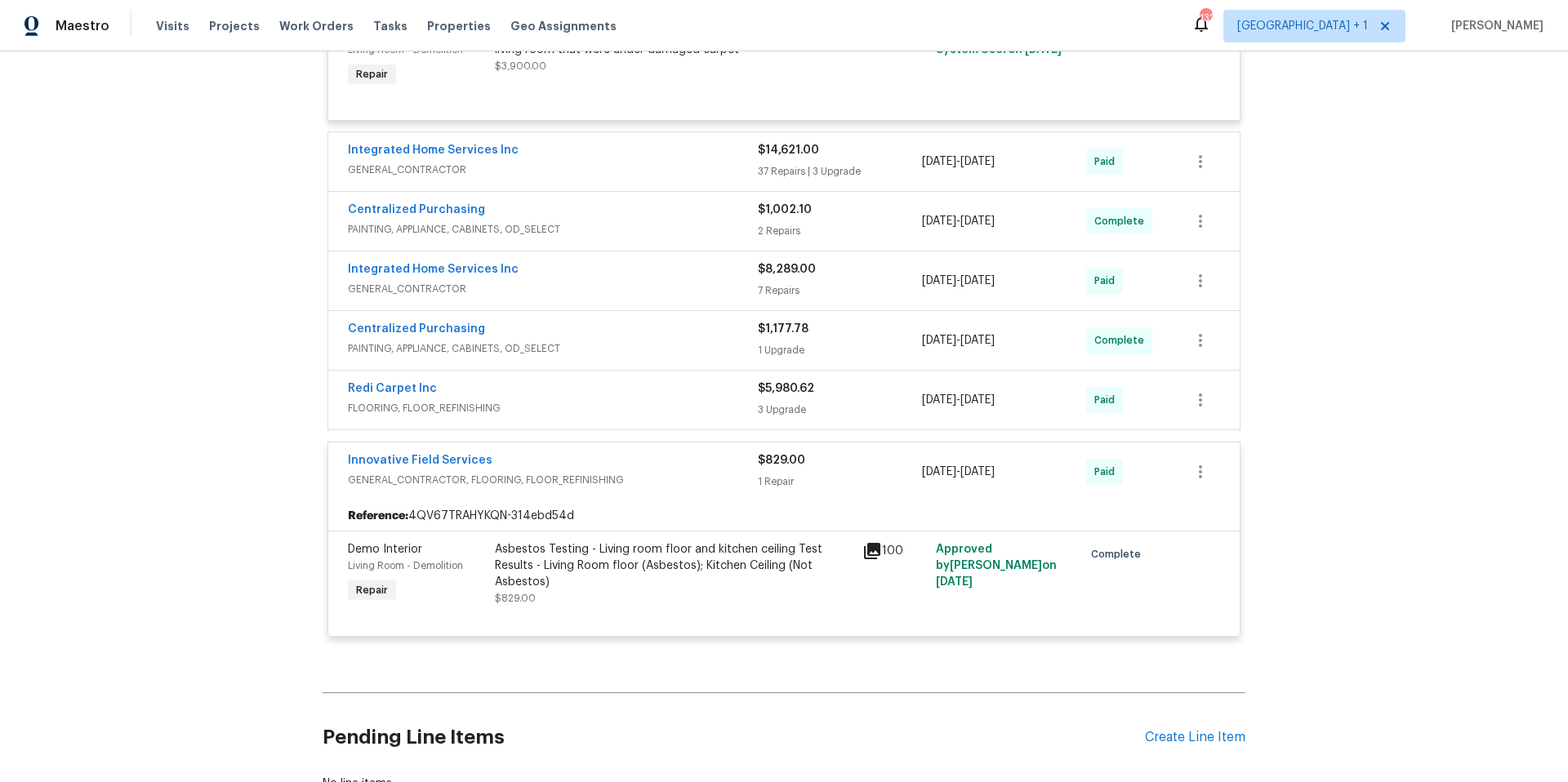
scroll to position [729, 0]
